Goal: Transaction & Acquisition: Purchase product/service

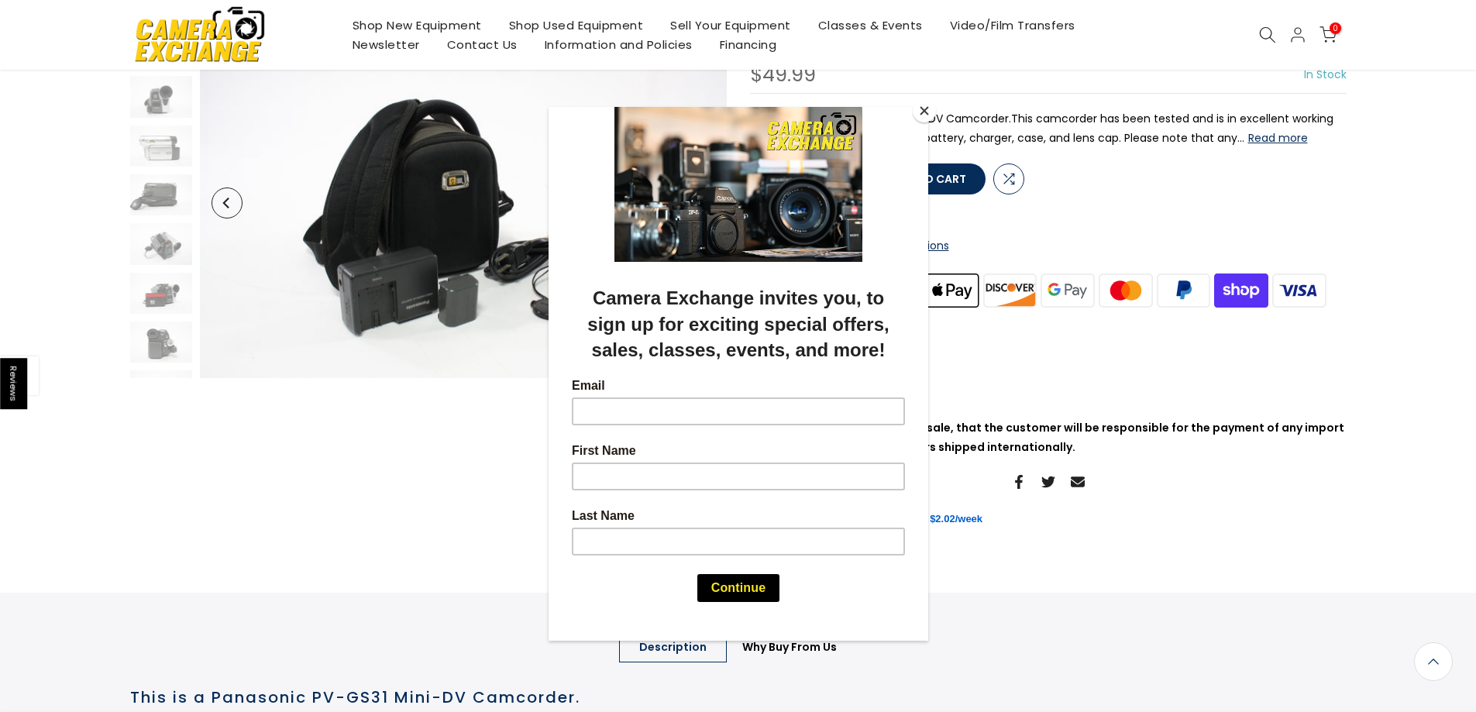
scroll to position [387, 0]
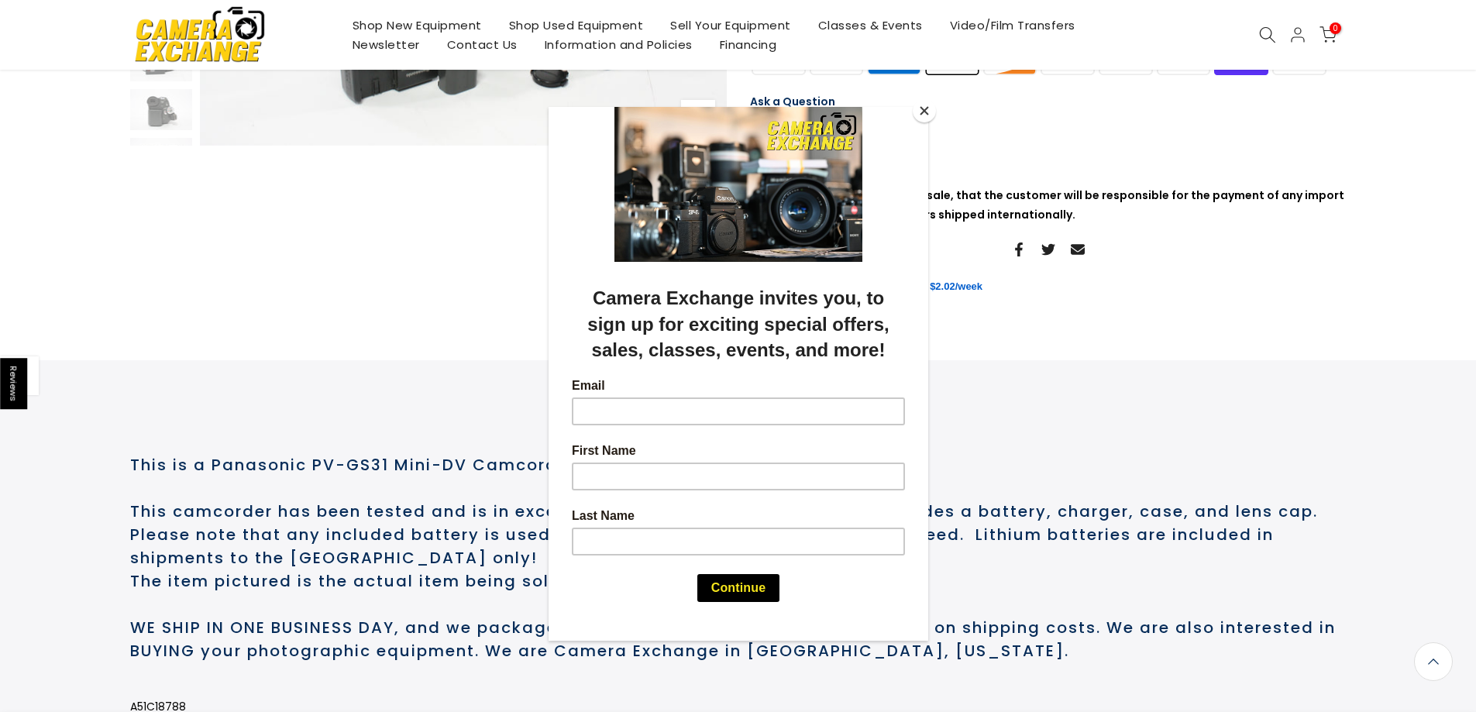
click at [922, 112] on button "Close" at bounding box center [924, 110] width 23 height 23
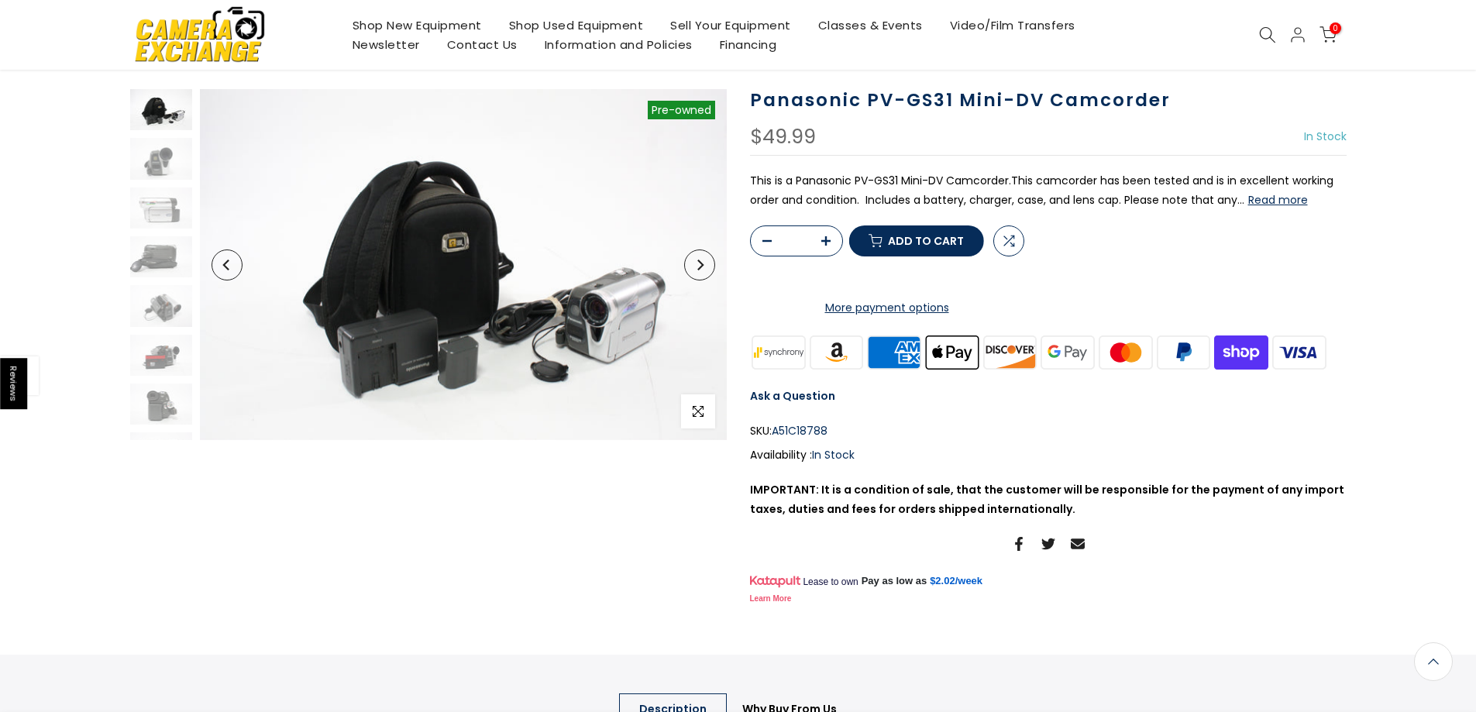
scroll to position [0, 0]
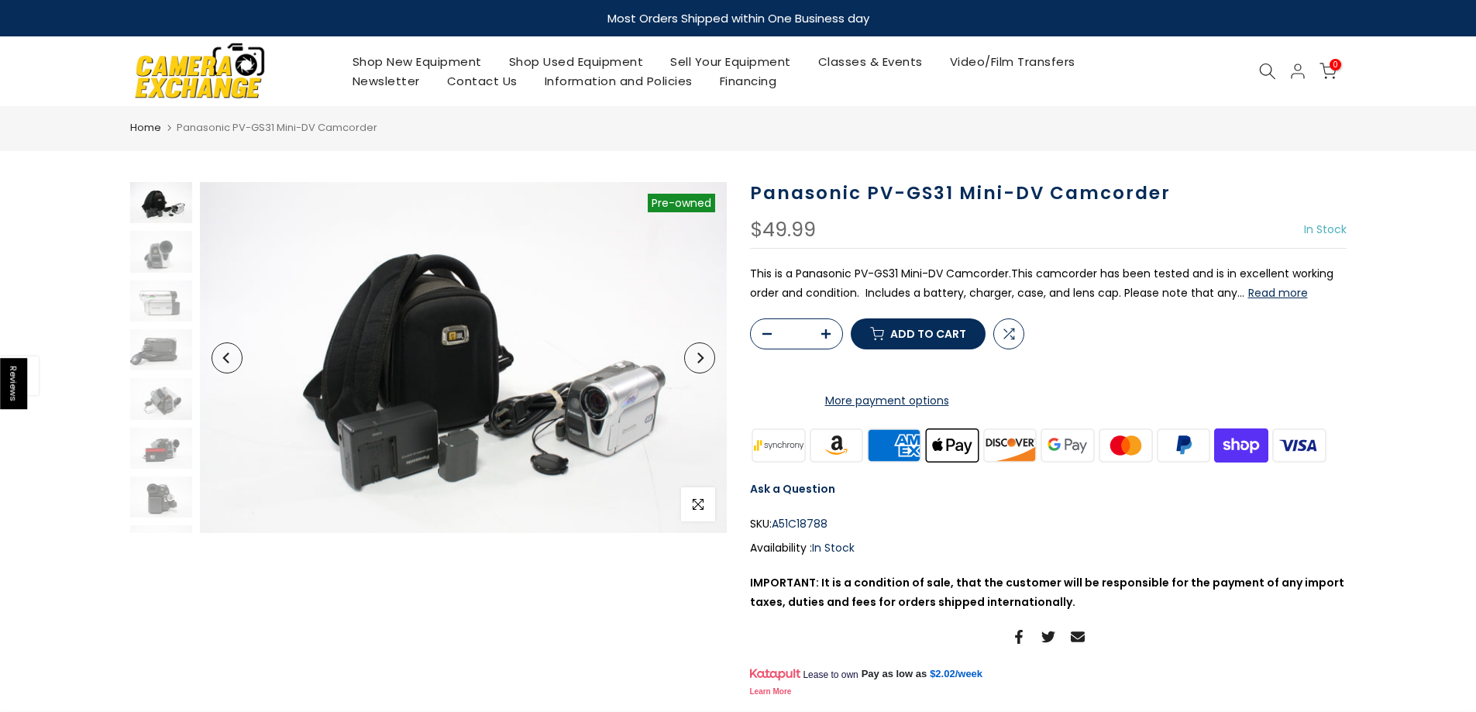
click at [705, 367] on button "Next" at bounding box center [699, 358] width 31 height 31
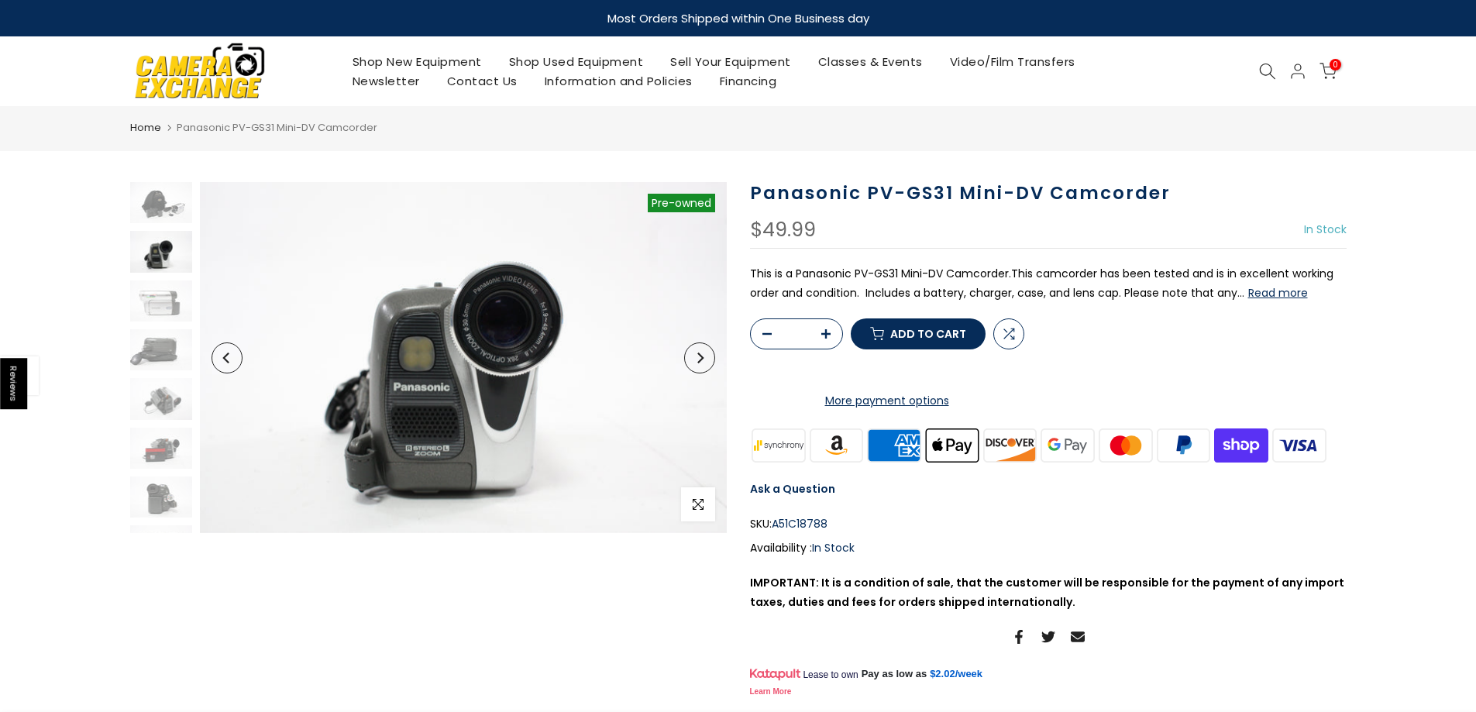
click at [701, 365] on button "Next" at bounding box center [699, 358] width 31 height 31
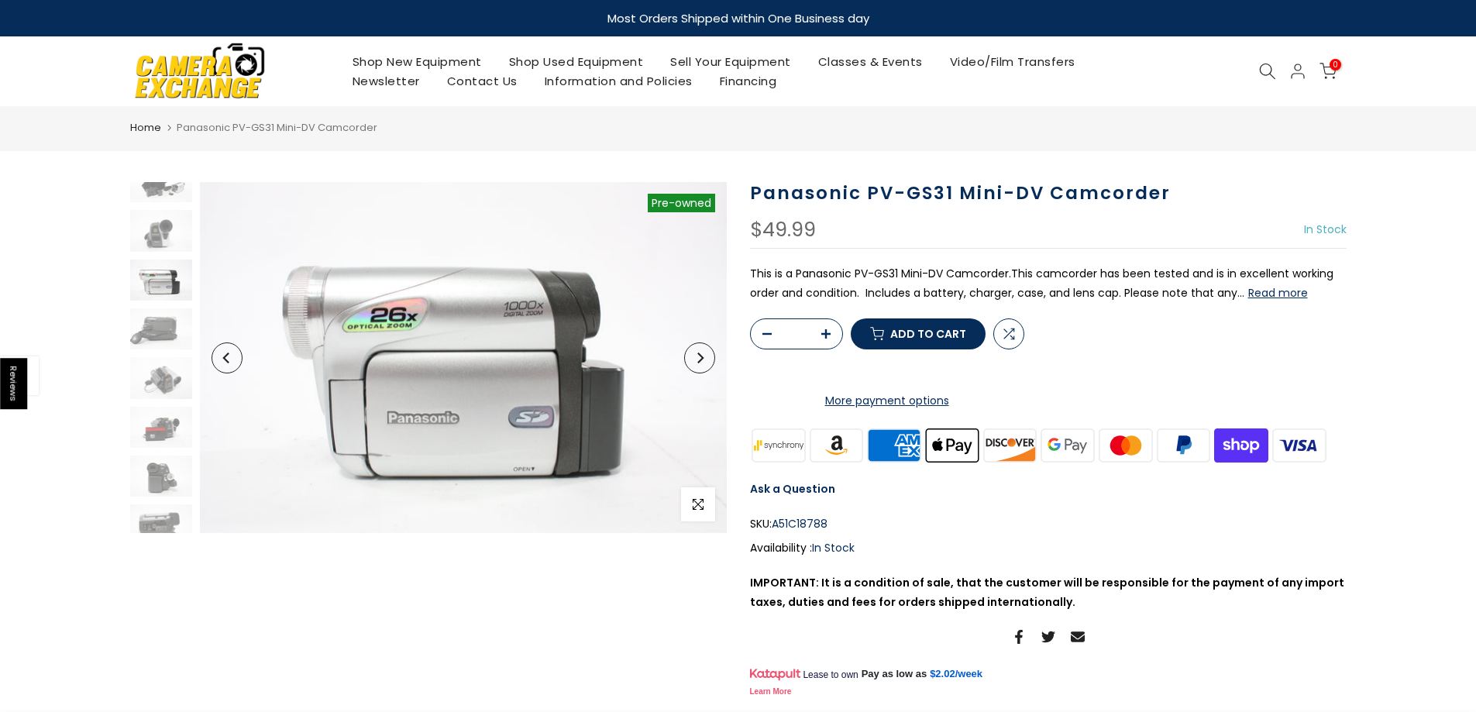
click at [701, 365] on button "Next" at bounding box center [699, 358] width 31 height 31
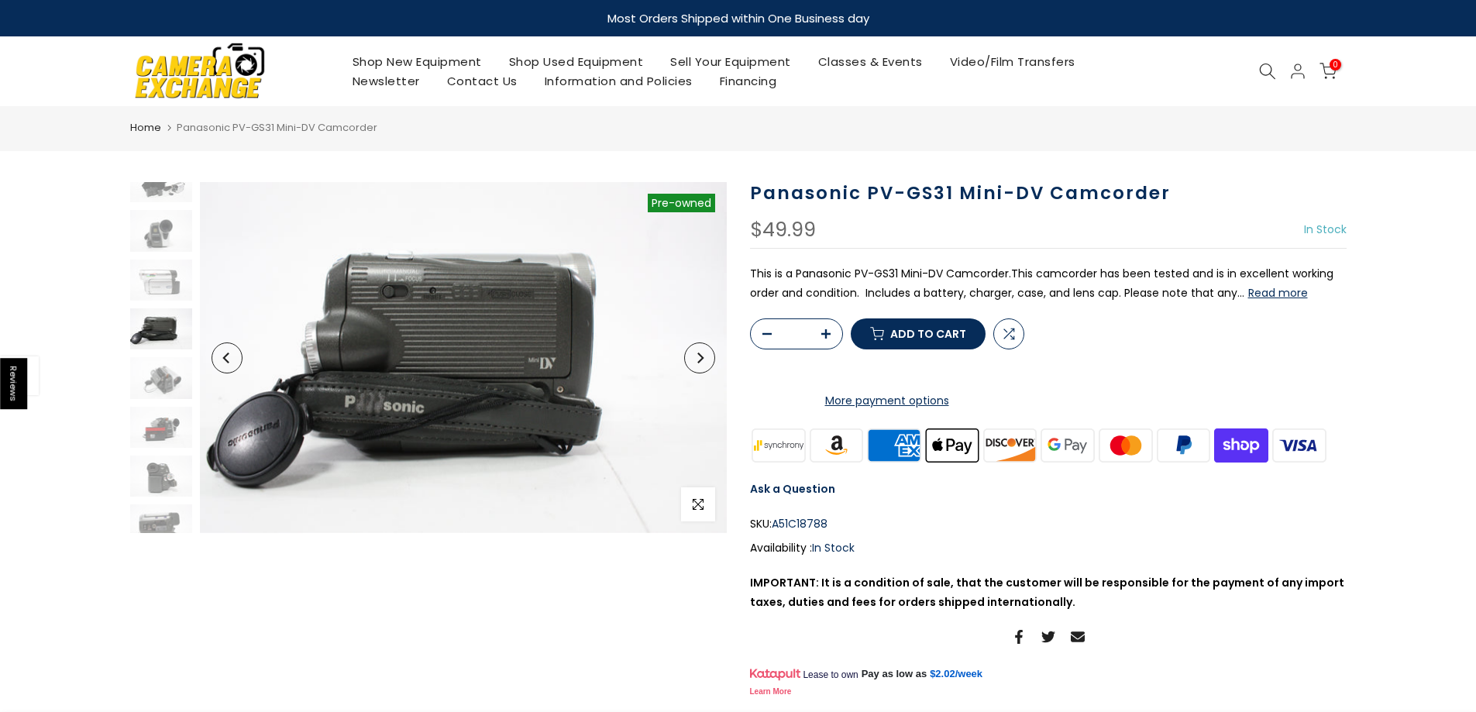
scroll to position [70, 0]
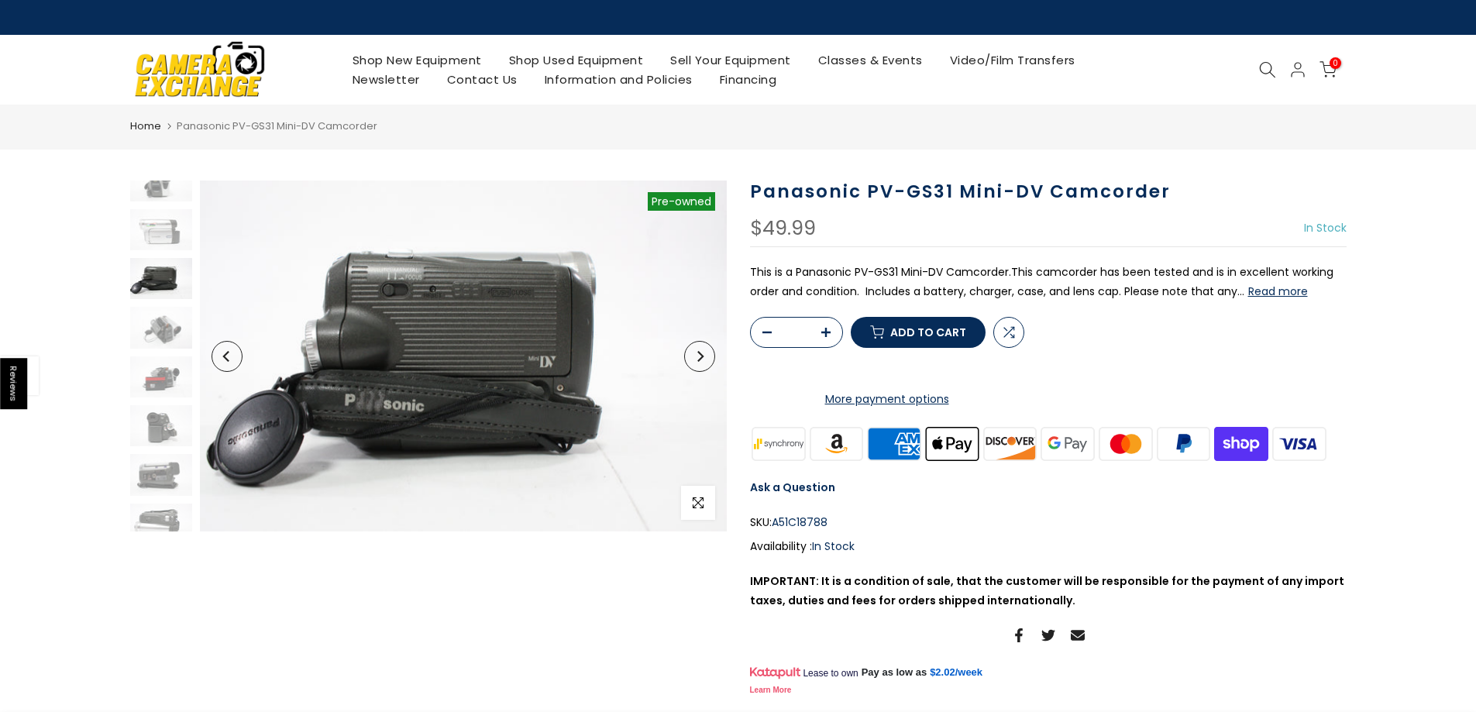
click at [701, 365] on button "Next" at bounding box center [699, 356] width 31 height 31
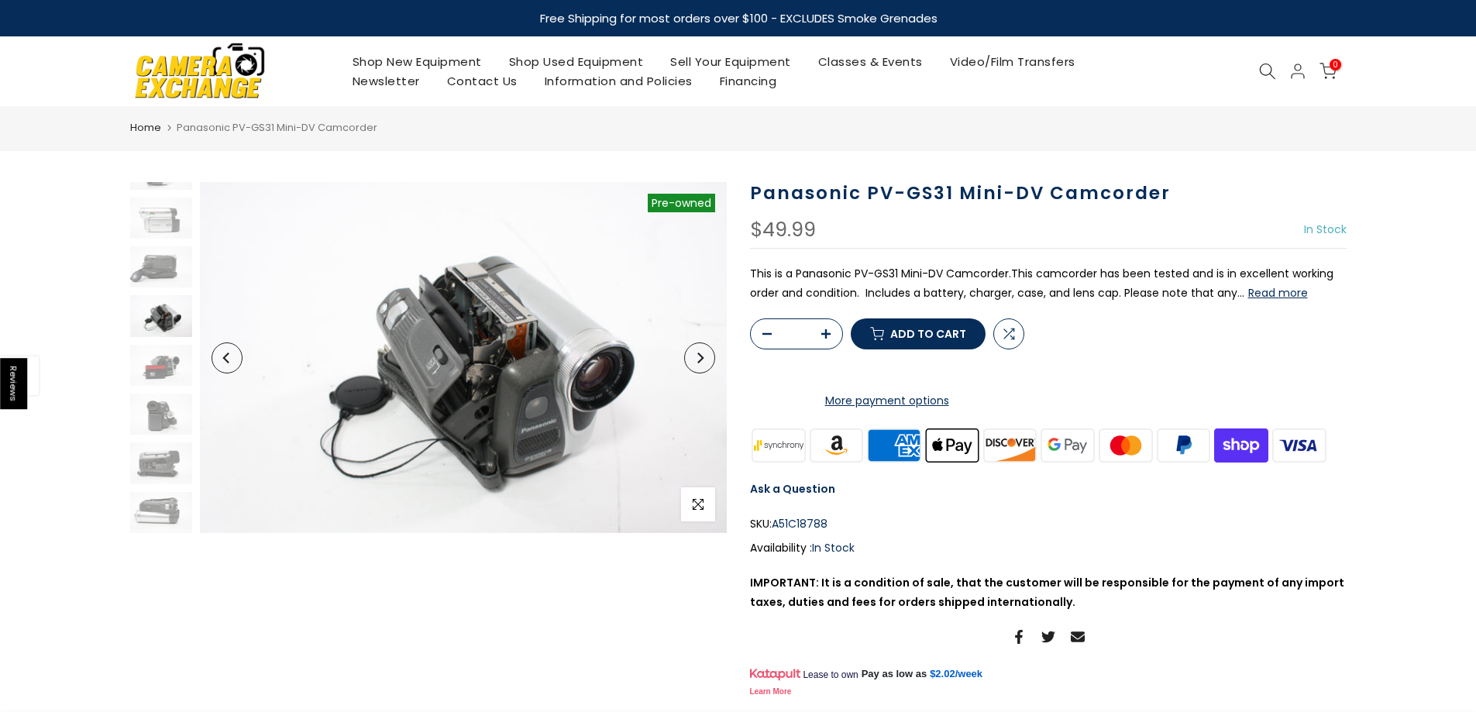
click at [701, 365] on button "Next" at bounding box center [699, 358] width 31 height 31
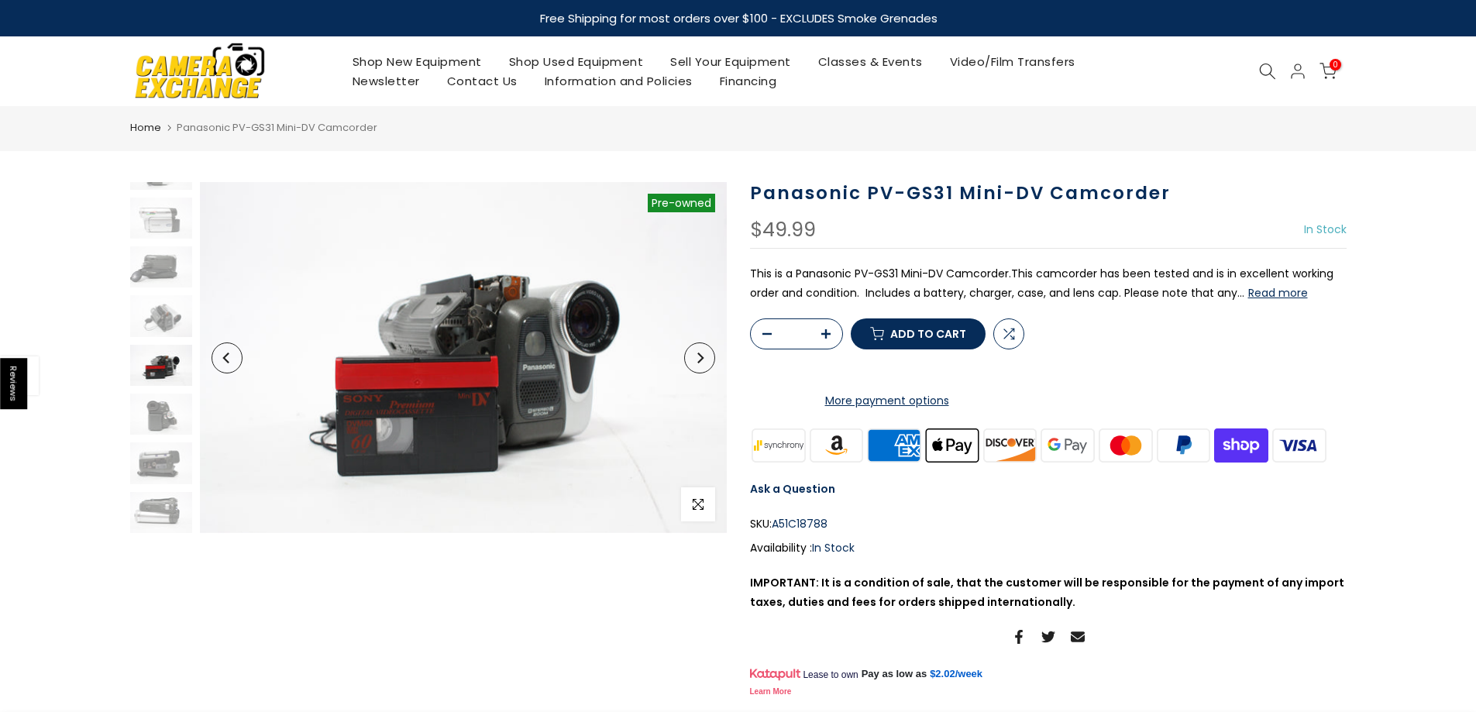
click at [701, 365] on button "Next" at bounding box center [699, 358] width 31 height 31
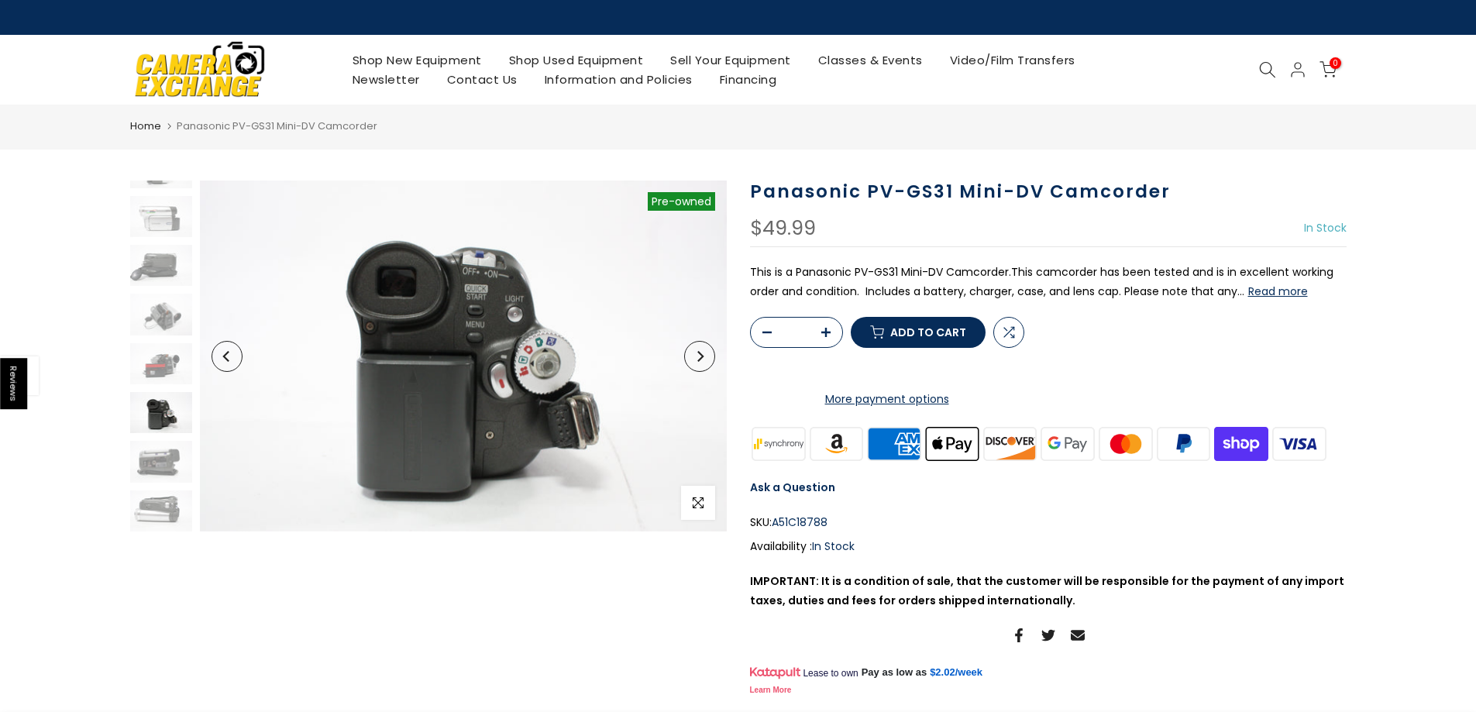
click at [701, 365] on button "Next" at bounding box center [699, 356] width 31 height 31
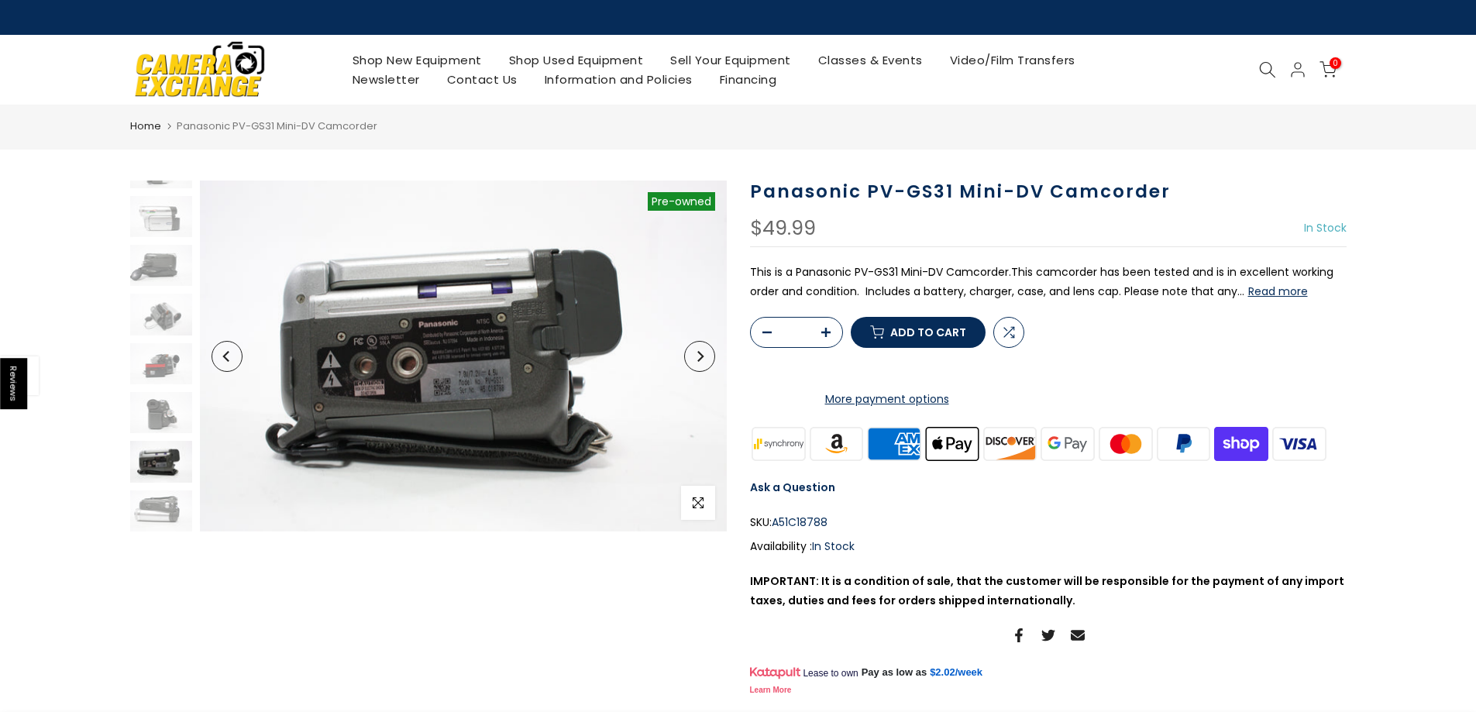
click at [701, 365] on button "Next" at bounding box center [699, 356] width 31 height 31
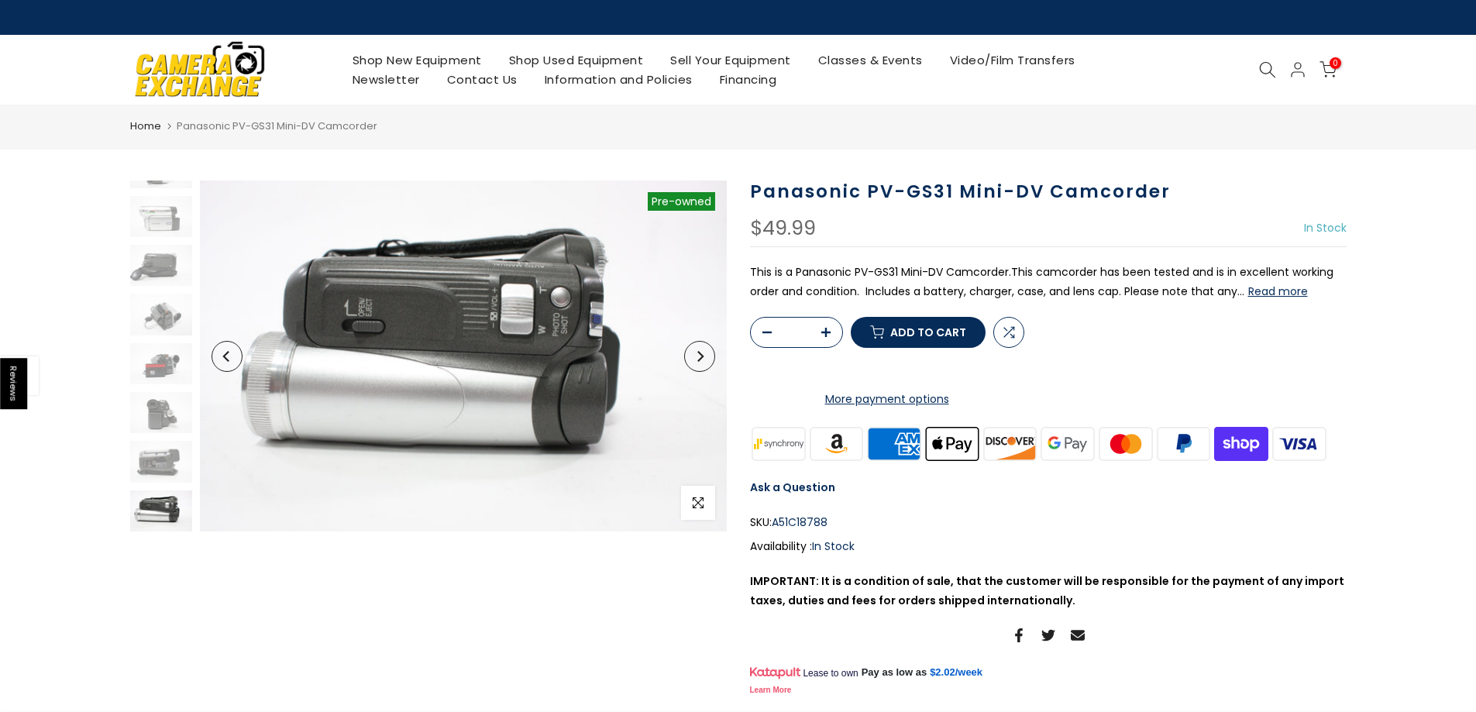
click at [701, 365] on button "Next" at bounding box center [699, 356] width 31 height 31
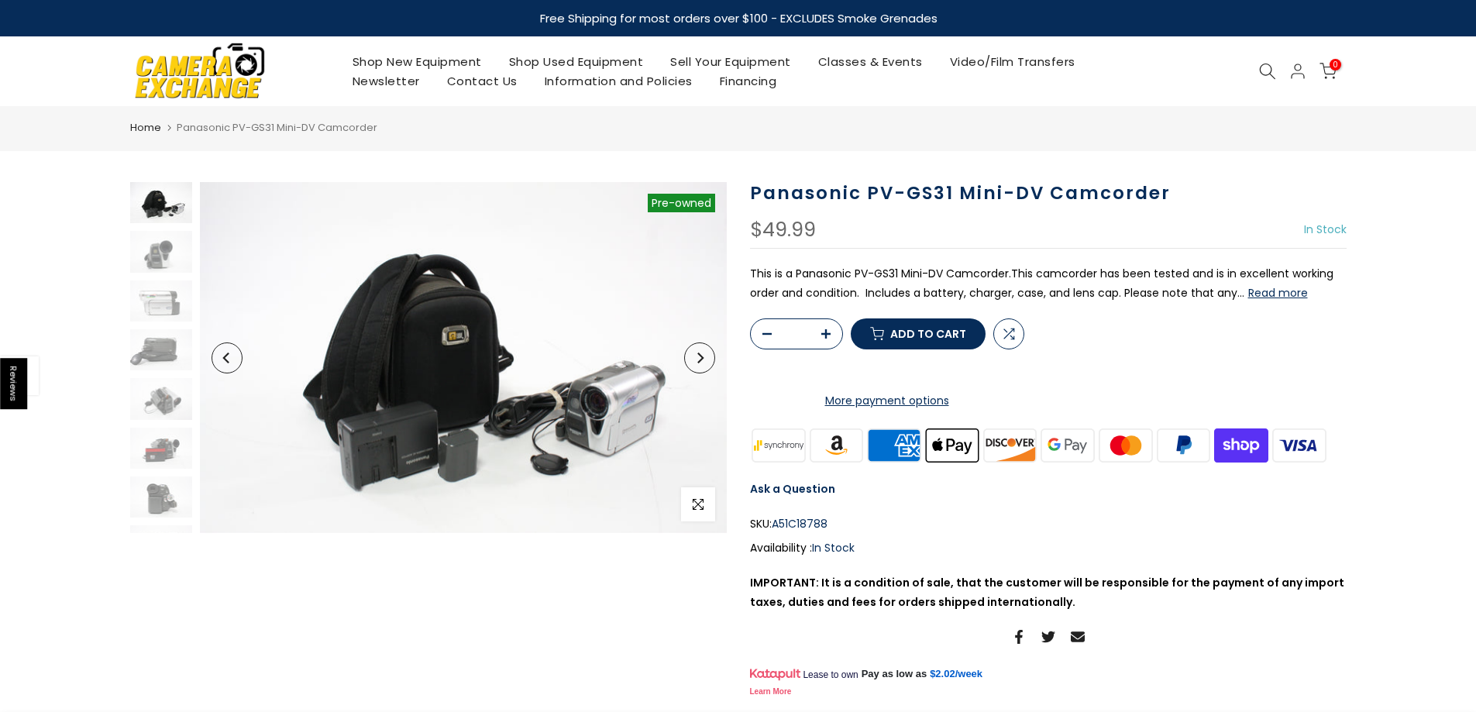
click at [701, 365] on button "Next" at bounding box center [699, 358] width 31 height 31
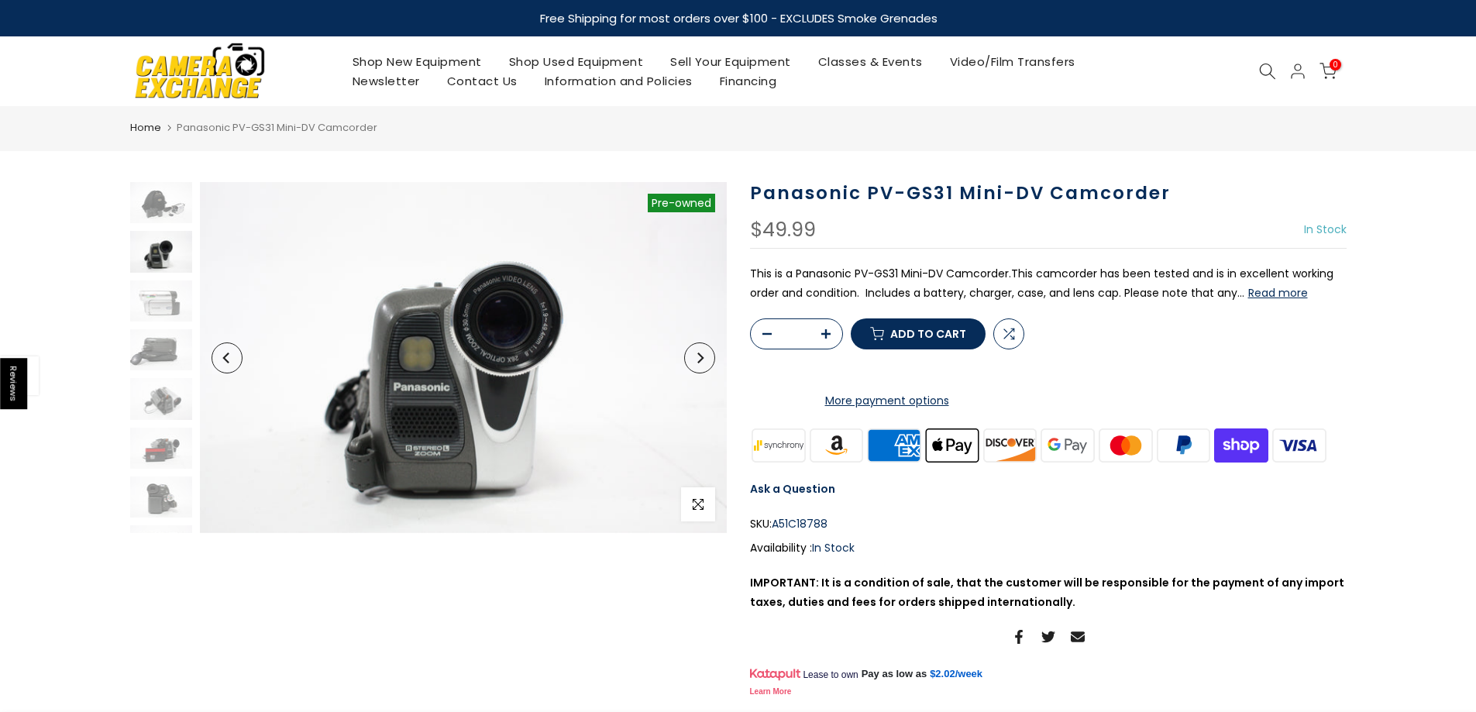
click at [701, 365] on button "Next" at bounding box center [699, 358] width 31 height 31
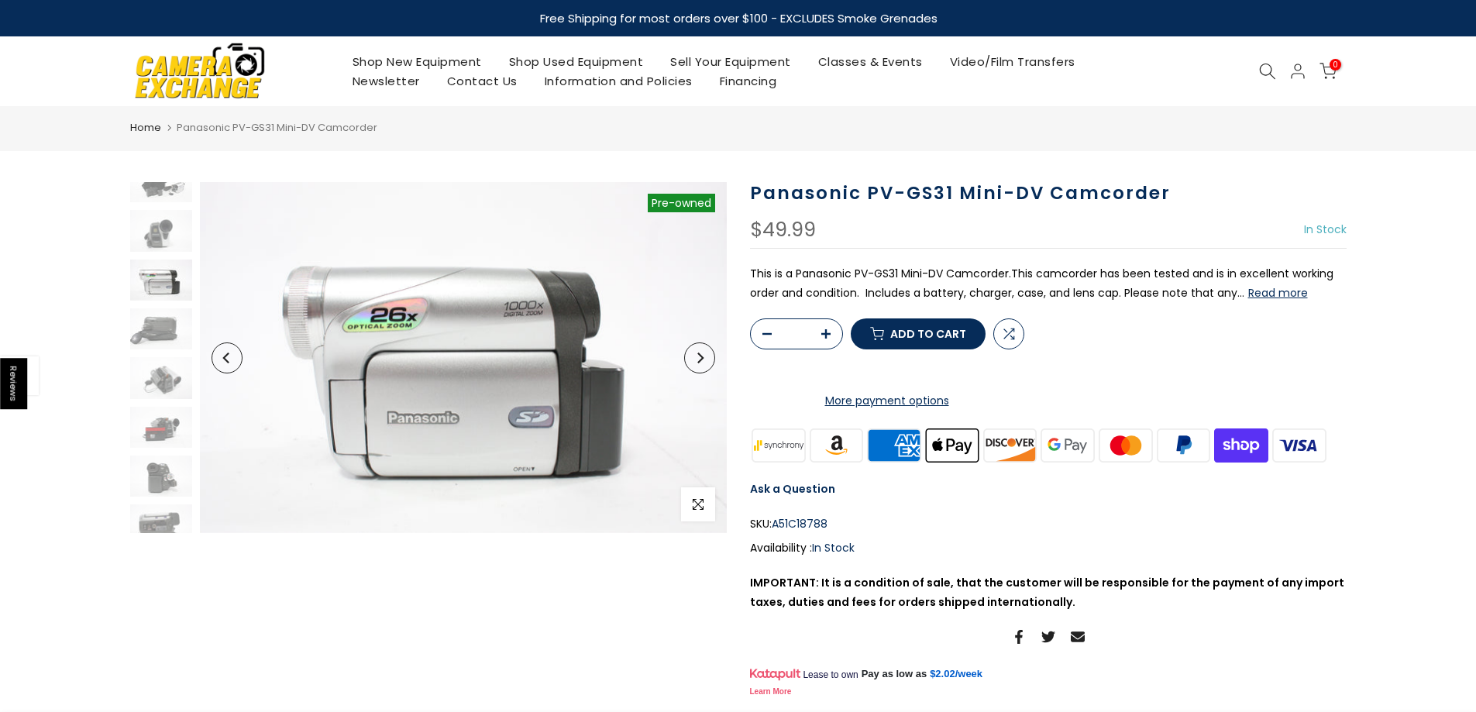
click at [701, 365] on button "Next" at bounding box center [699, 358] width 31 height 31
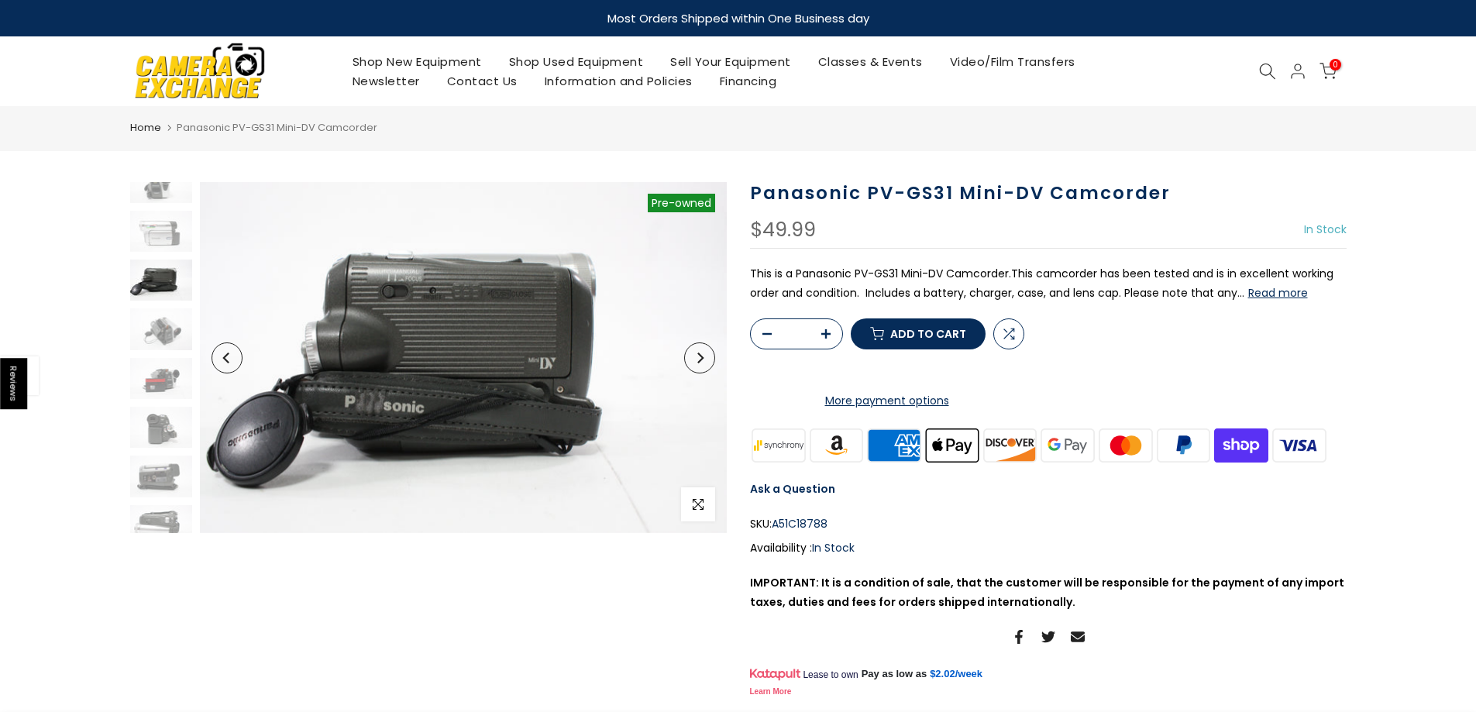
click at [931, 339] on span "Add to cart" at bounding box center [928, 334] width 76 height 11
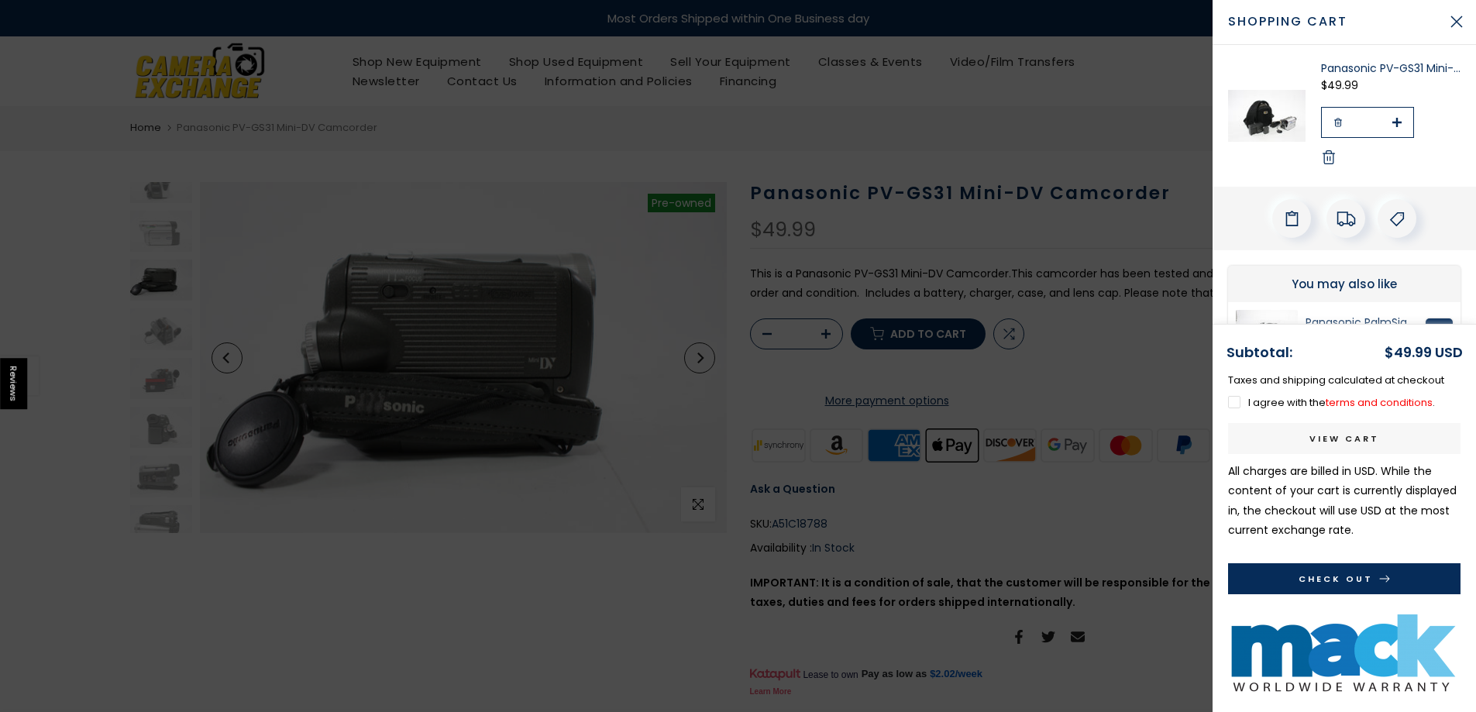
click at [1231, 401] on label "I agree with the terms and conditions ." at bounding box center [1331, 402] width 207 height 15
click at [1454, 24] on button "Close Cart" at bounding box center [1457, 21] width 39 height 39
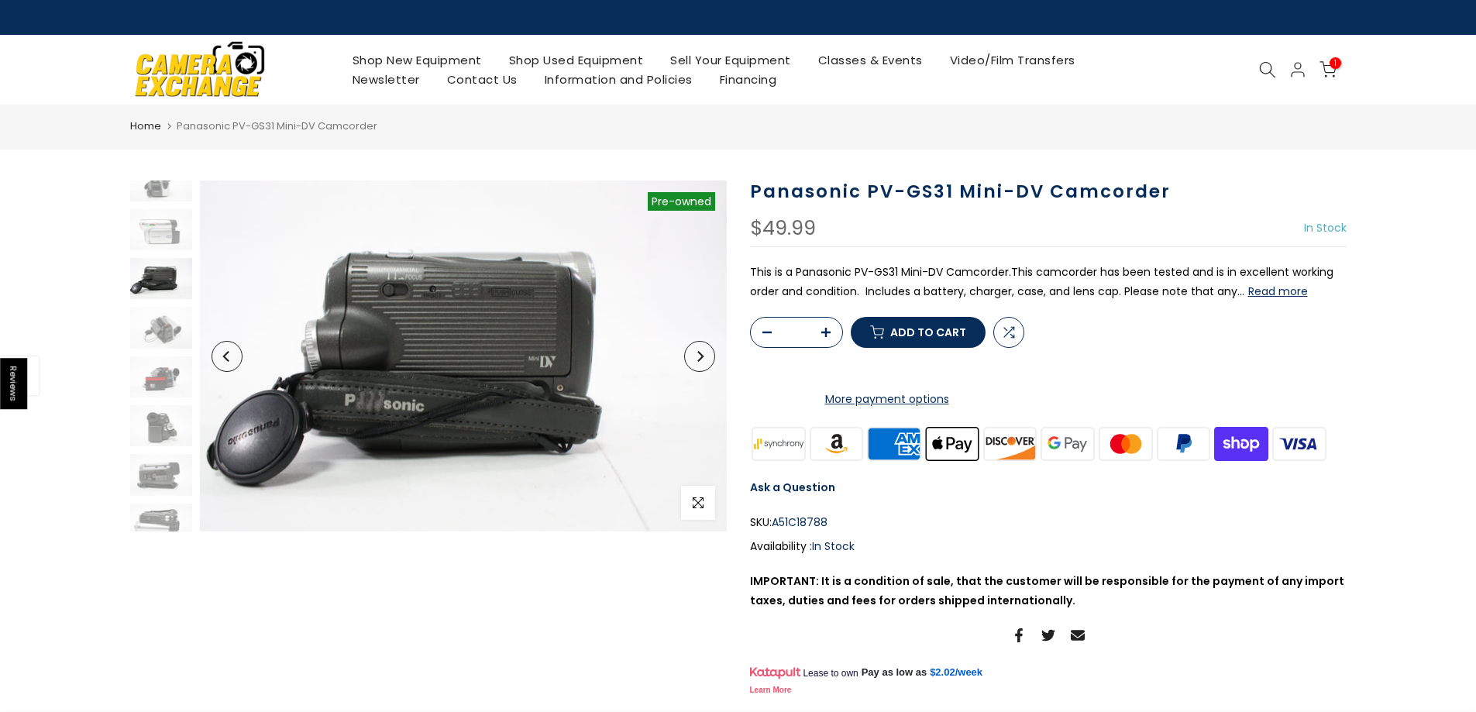
click at [1269, 64] on icon at bounding box center [1267, 69] width 17 height 17
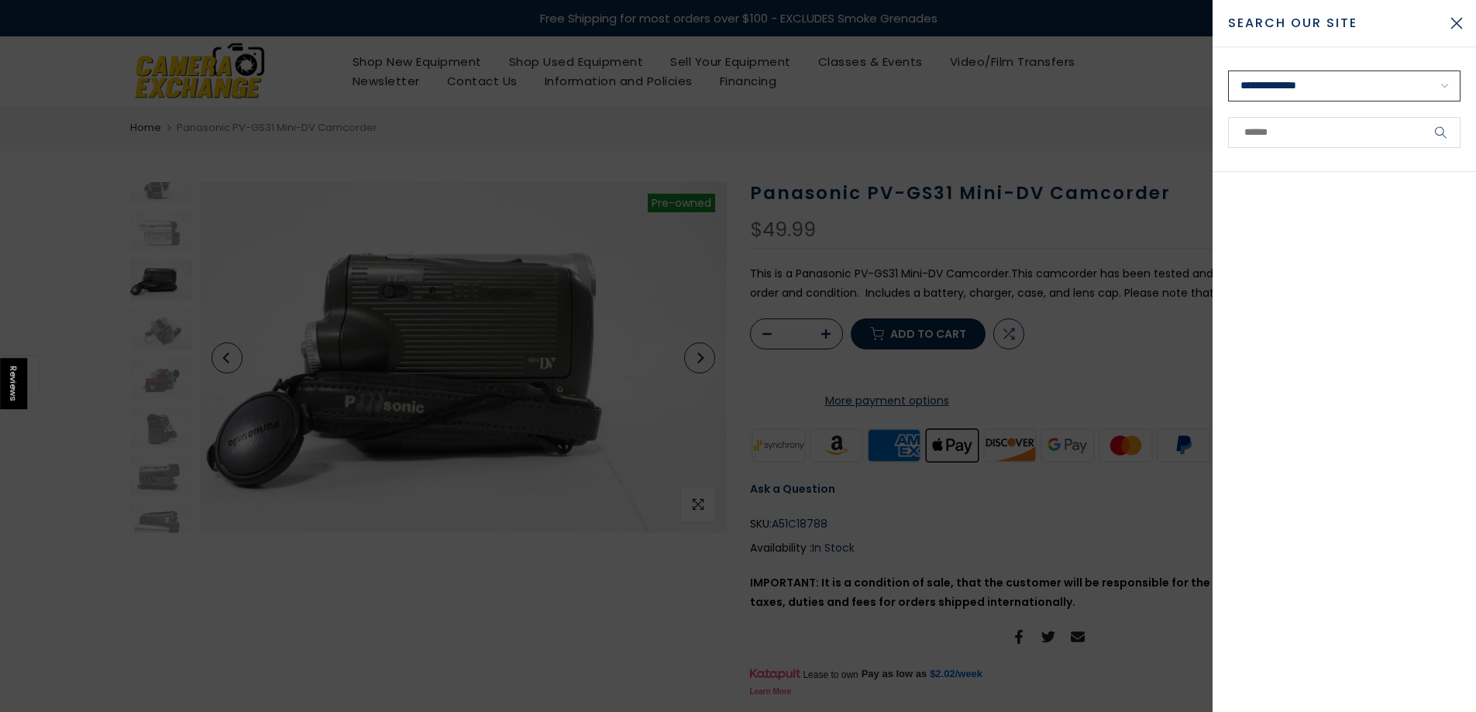
click at [1262, 86] on select "**********" at bounding box center [1344, 86] width 232 height 31
click at [1325, 657] on div at bounding box center [1344, 442] width 263 height 540
click at [1270, 132] on input "text" at bounding box center [1344, 132] width 232 height 31
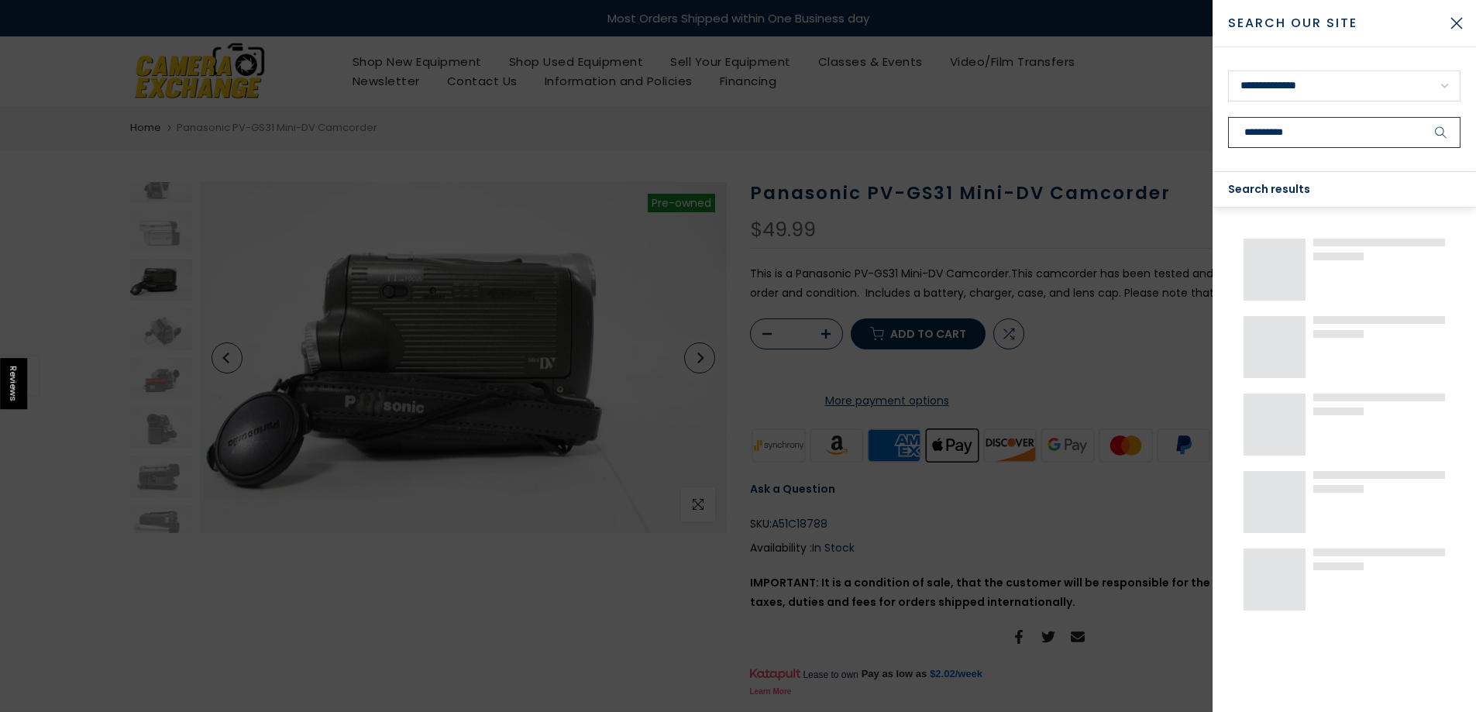
type input "**********"
click at [1422, 117] on button "submit" at bounding box center [1441, 132] width 39 height 31
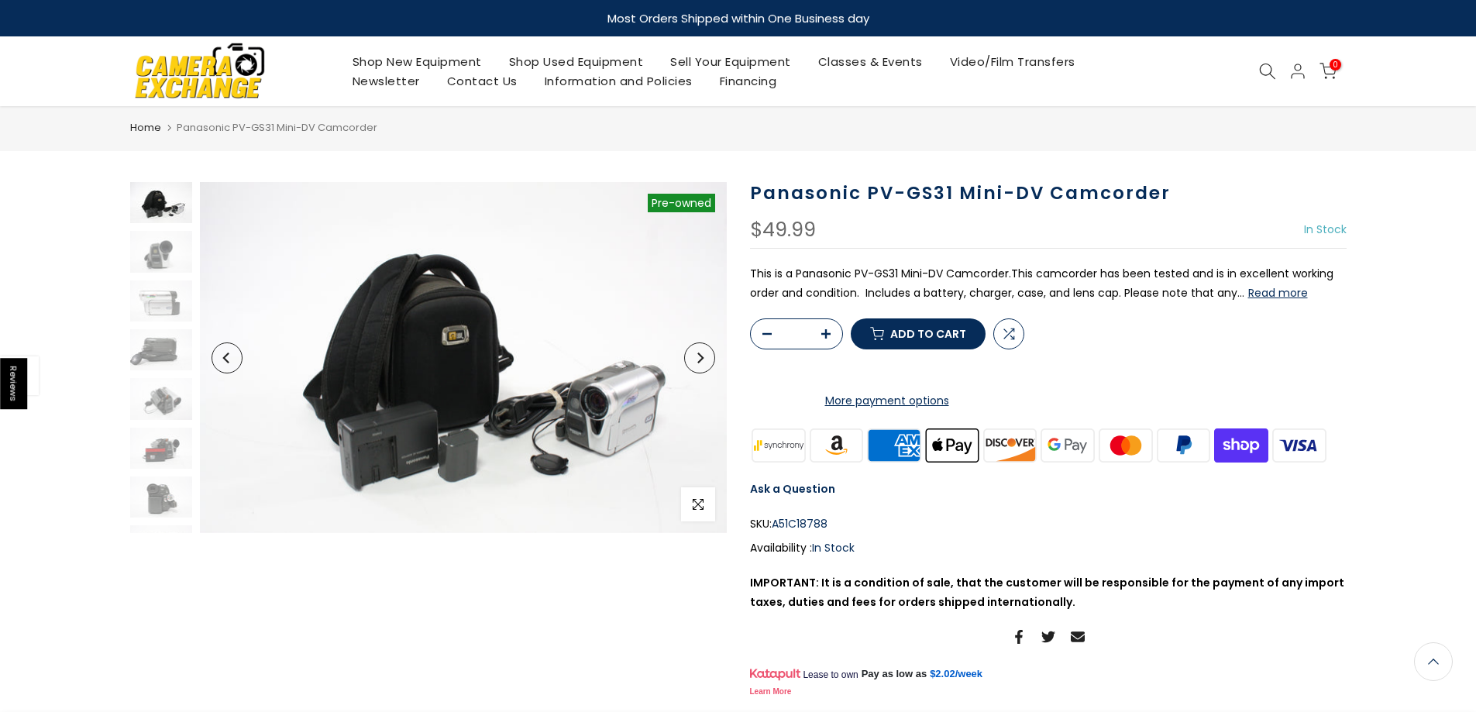
scroll to position [232, 0]
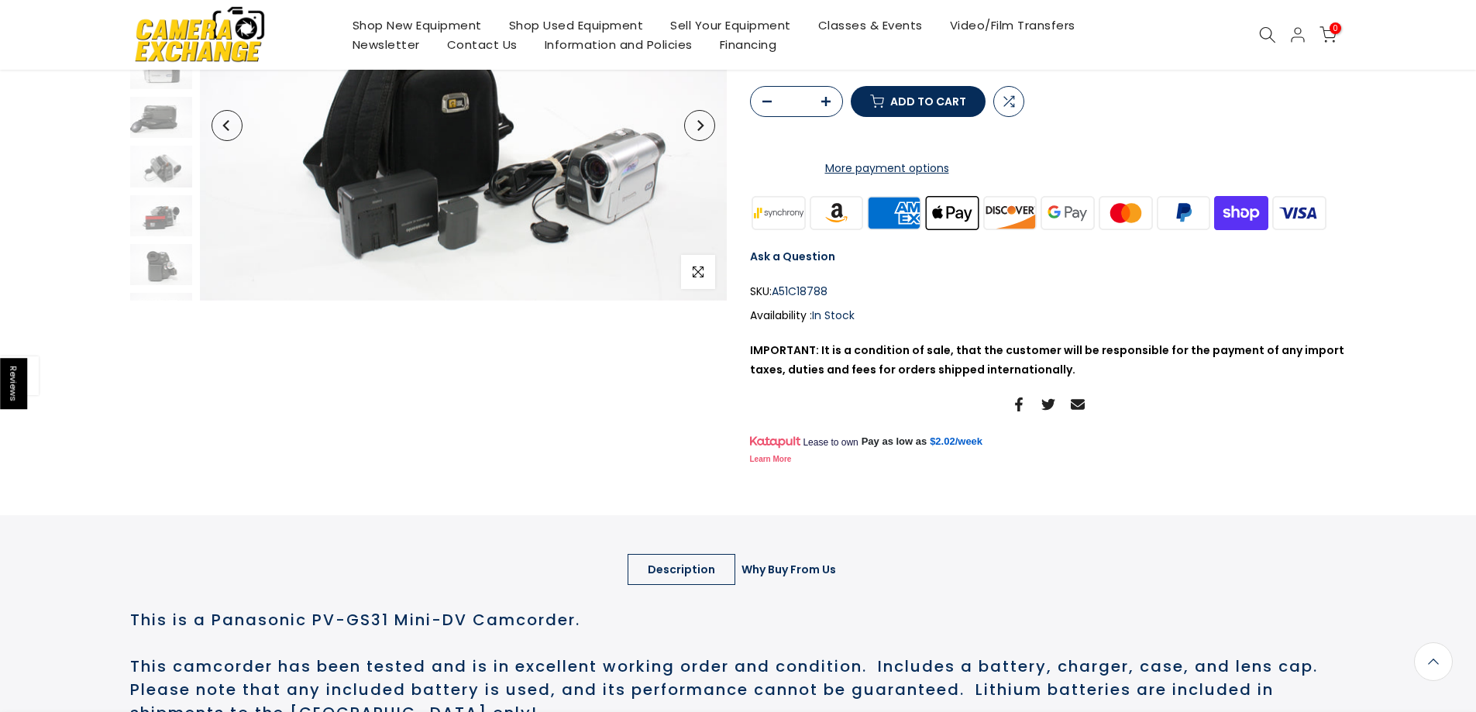
click at [790, 585] on link "Why Buy From Us" at bounding box center [788, 569] width 135 height 31
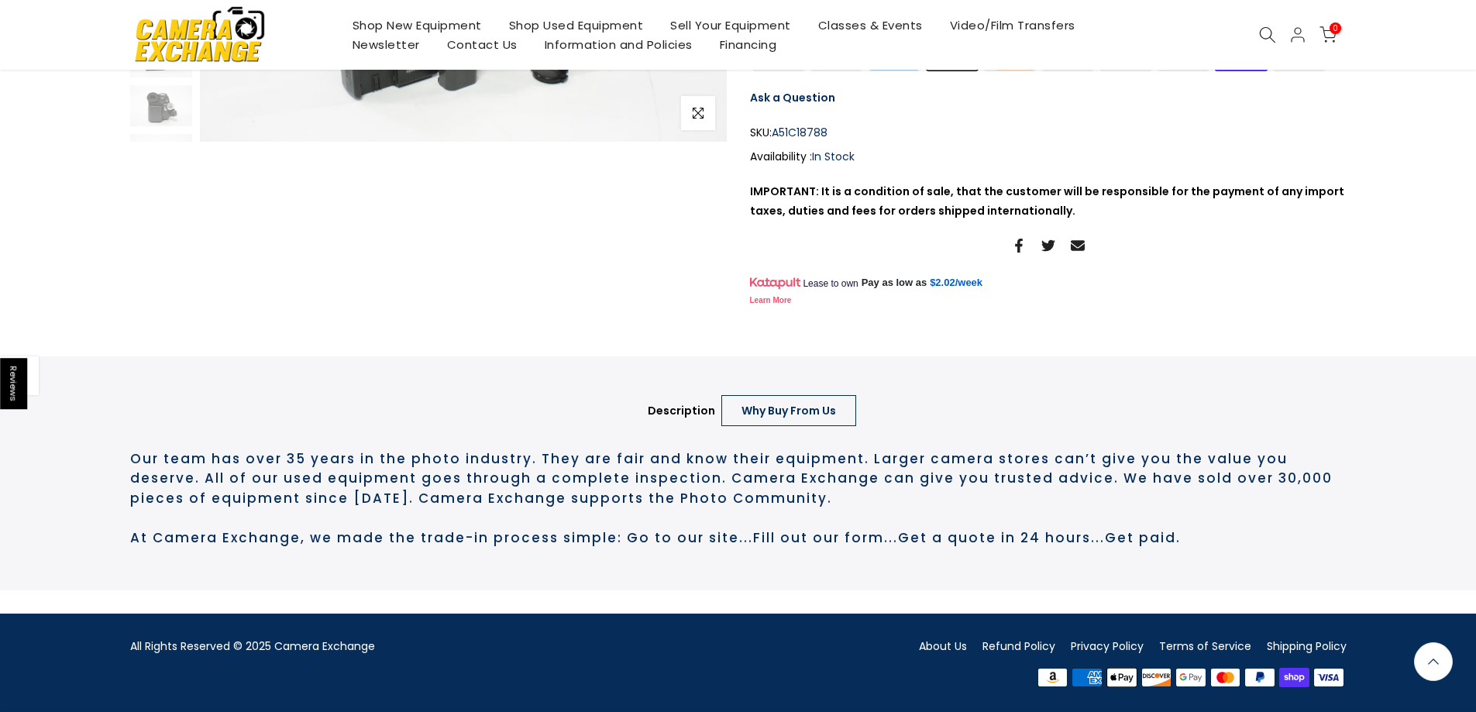
scroll to position [0, 0]
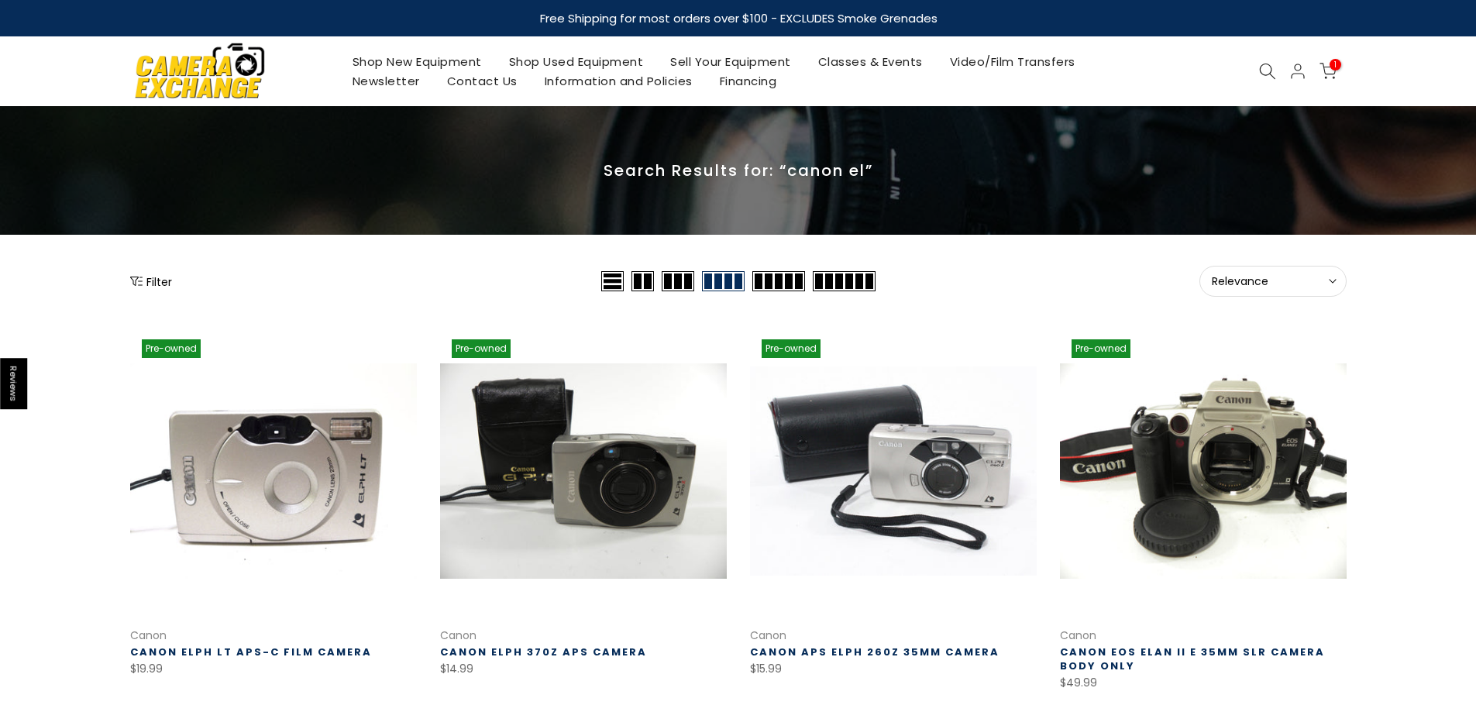
click at [1331, 68] on span "1" at bounding box center [1336, 65] width 12 height 12
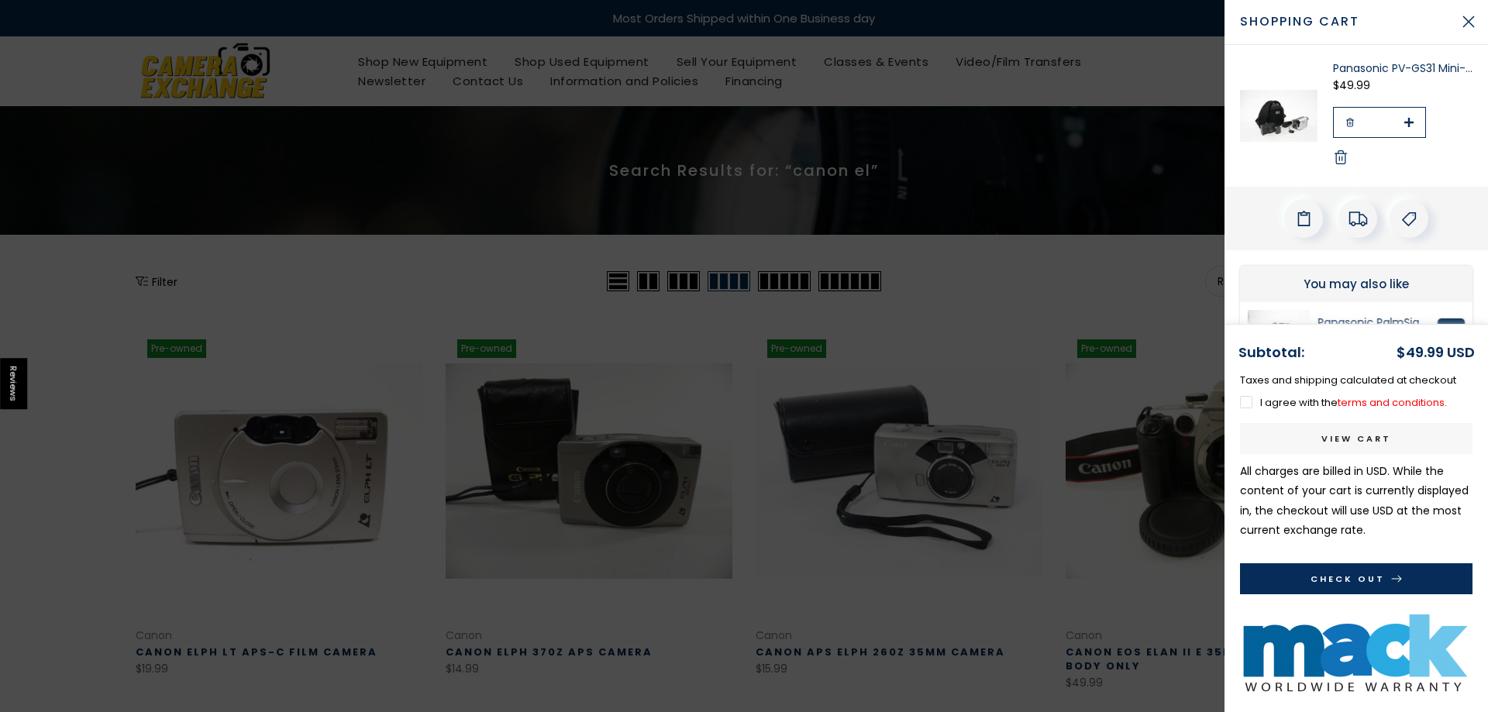
click at [1247, 404] on label "I agree with the terms and conditions ." at bounding box center [1343, 402] width 207 height 15
click at [1348, 436] on link "View cart" at bounding box center [1356, 438] width 232 height 31
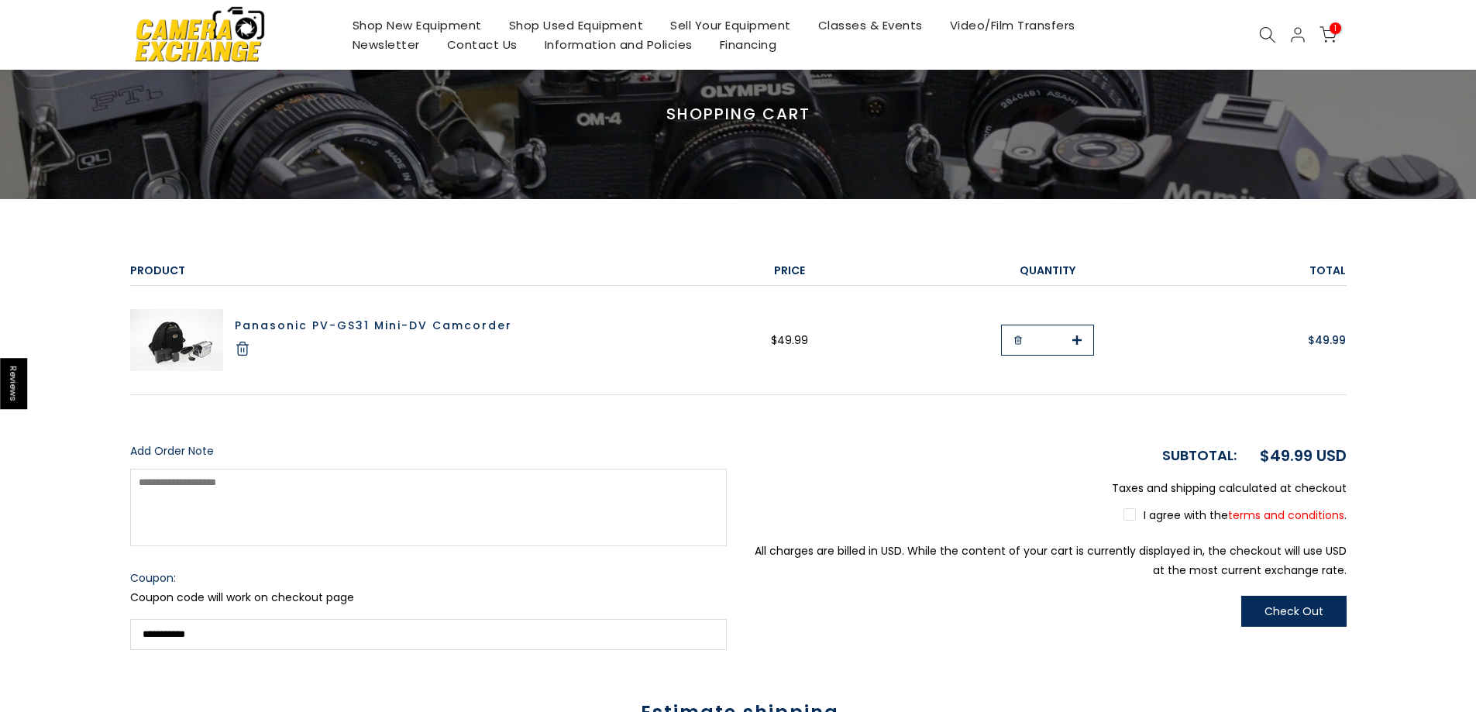
scroll to position [155, 0]
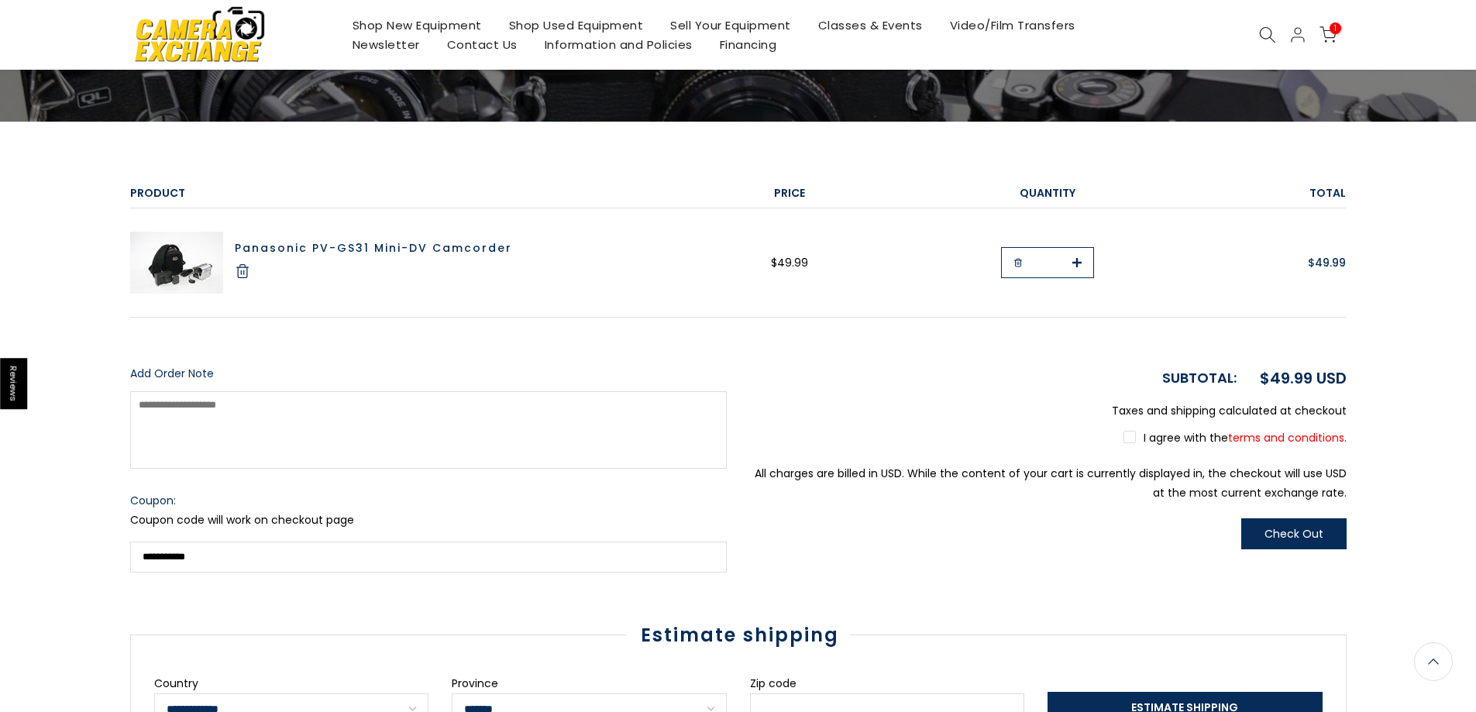
click at [1128, 438] on label "I agree with the terms and conditions ." at bounding box center [1235, 437] width 223 height 15
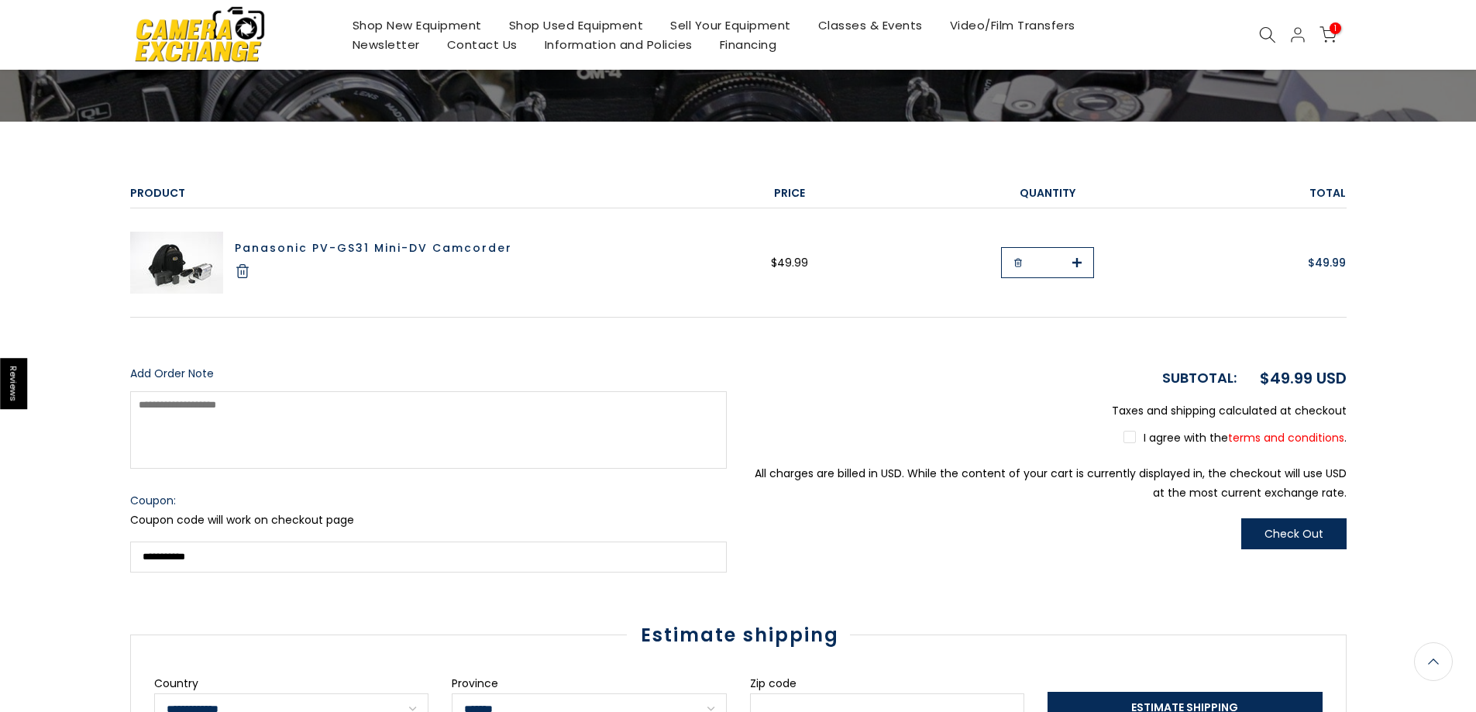
scroll to position [310, 0]
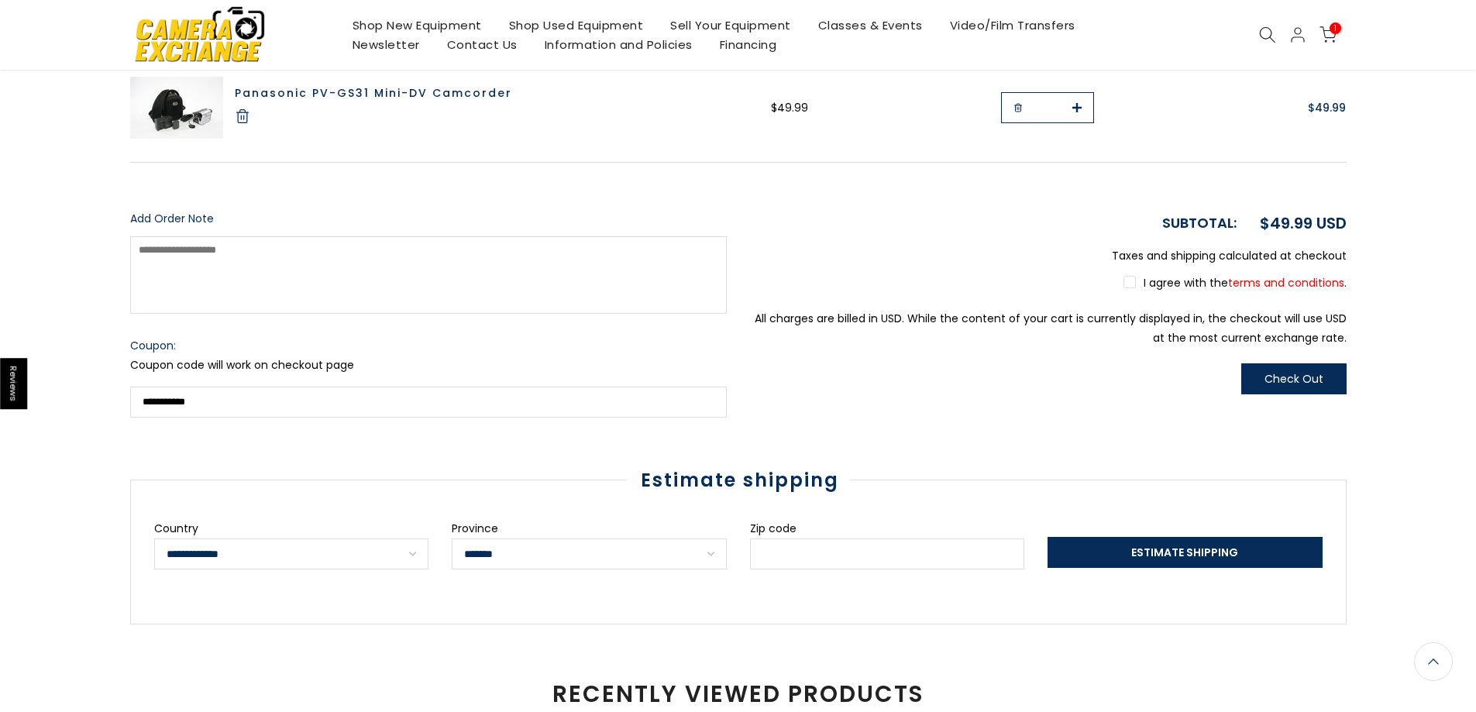
click at [585, 550] on select "**********" at bounding box center [589, 554] width 275 height 31
select select "*******"
click at [452, 539] on select "**********" at bounding box center [589, 554] width 275 height 31
click at [779, 554] on input "Zip code" at bounding box center [887, 554] width 275 height 31
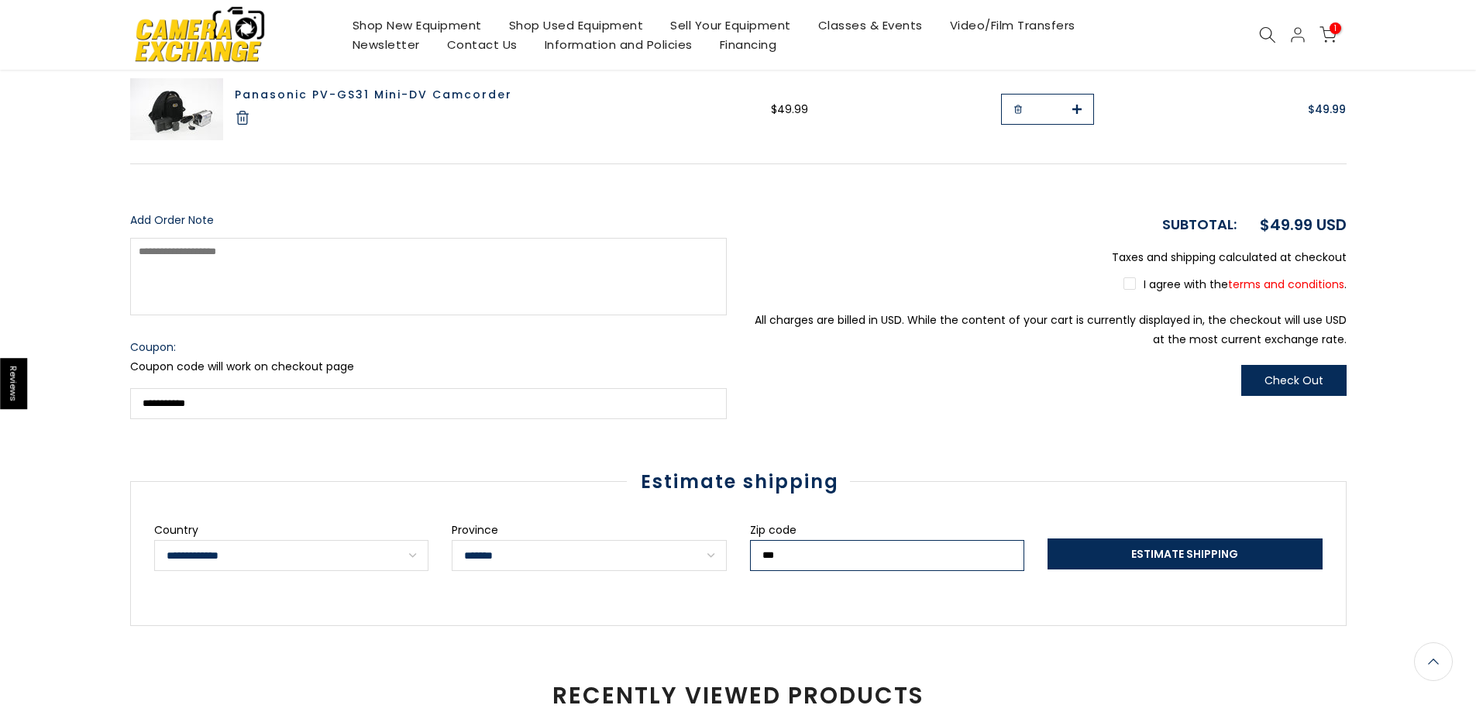
scroll to position [310, 0]
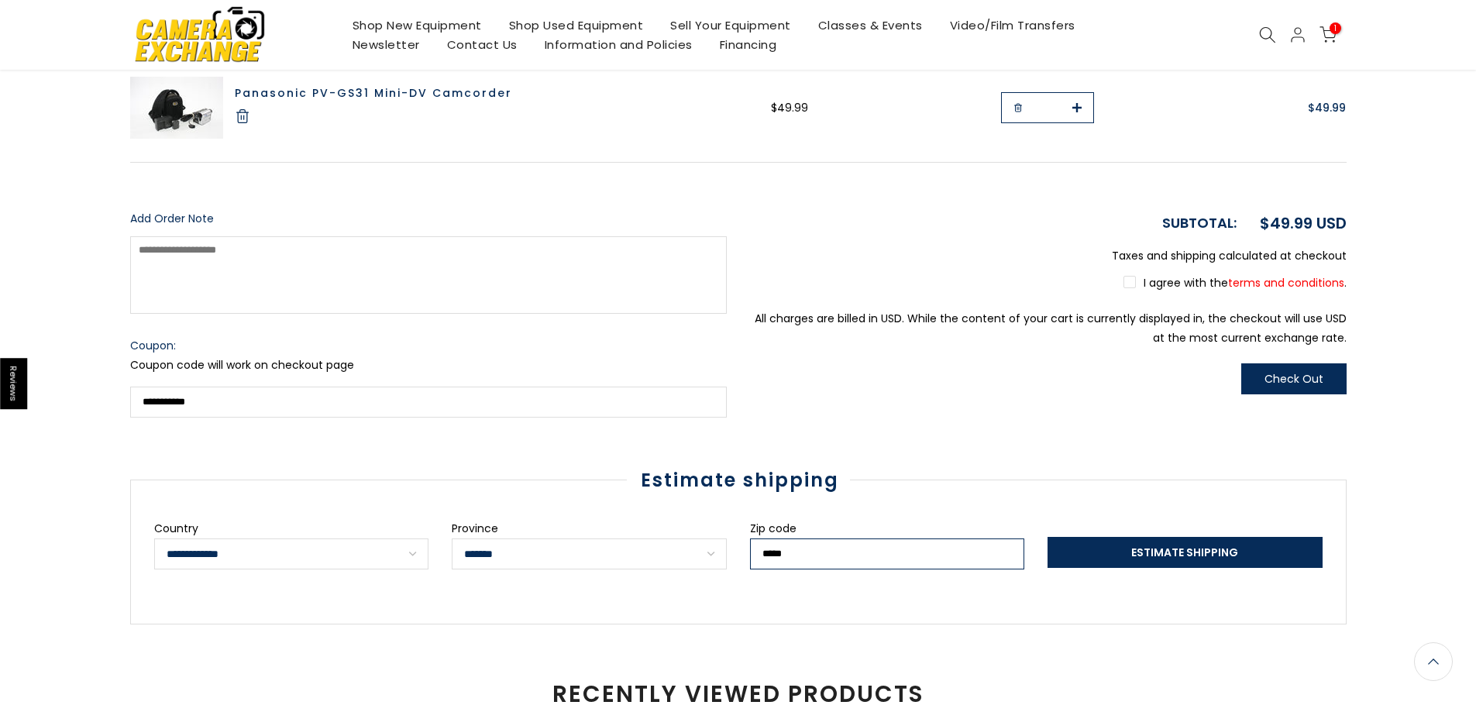
type input "*****"
click at [1194, 557] on span "Estimate Shipping" at bounding box center [1184, 552] width 107 height 15
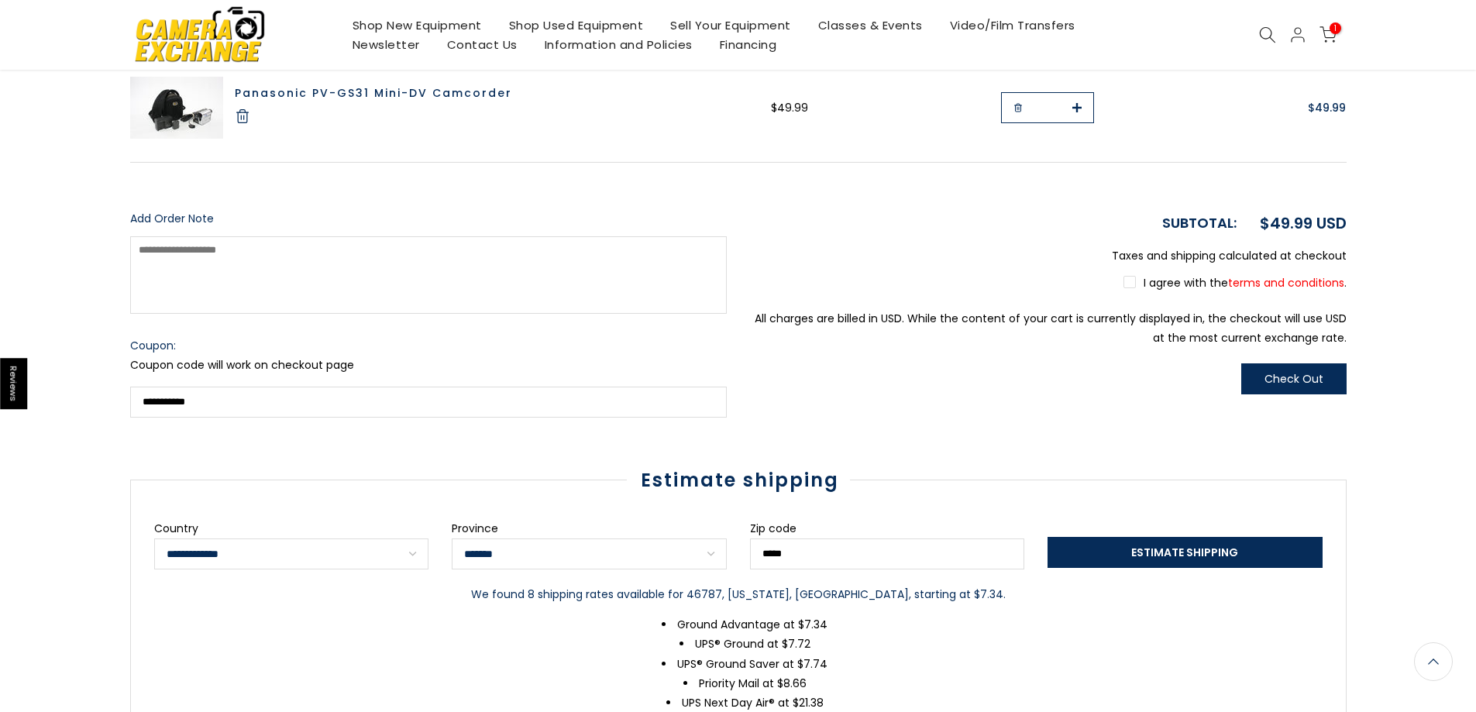
scroll to position [0, 0]
